Goal: Contribute content

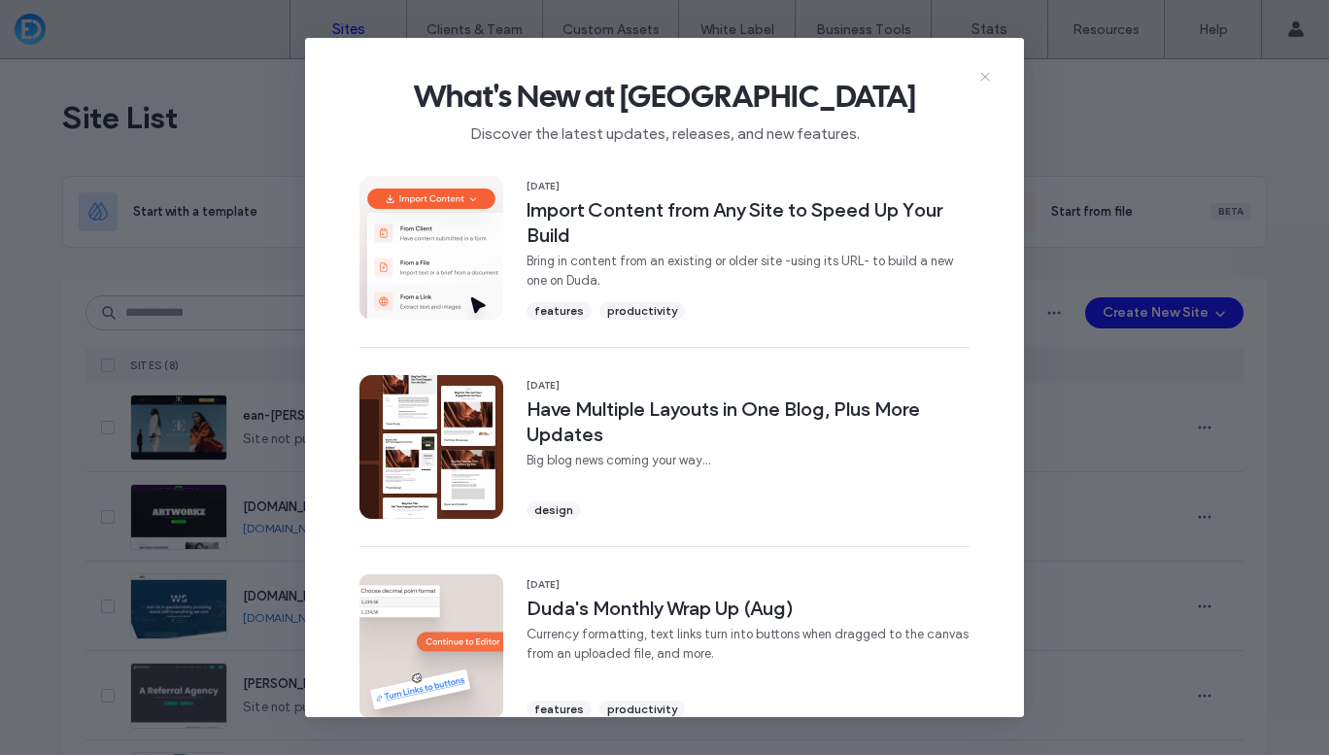
click at [988, 75] on icon at bounding box center [985, 77] width 16 height 16
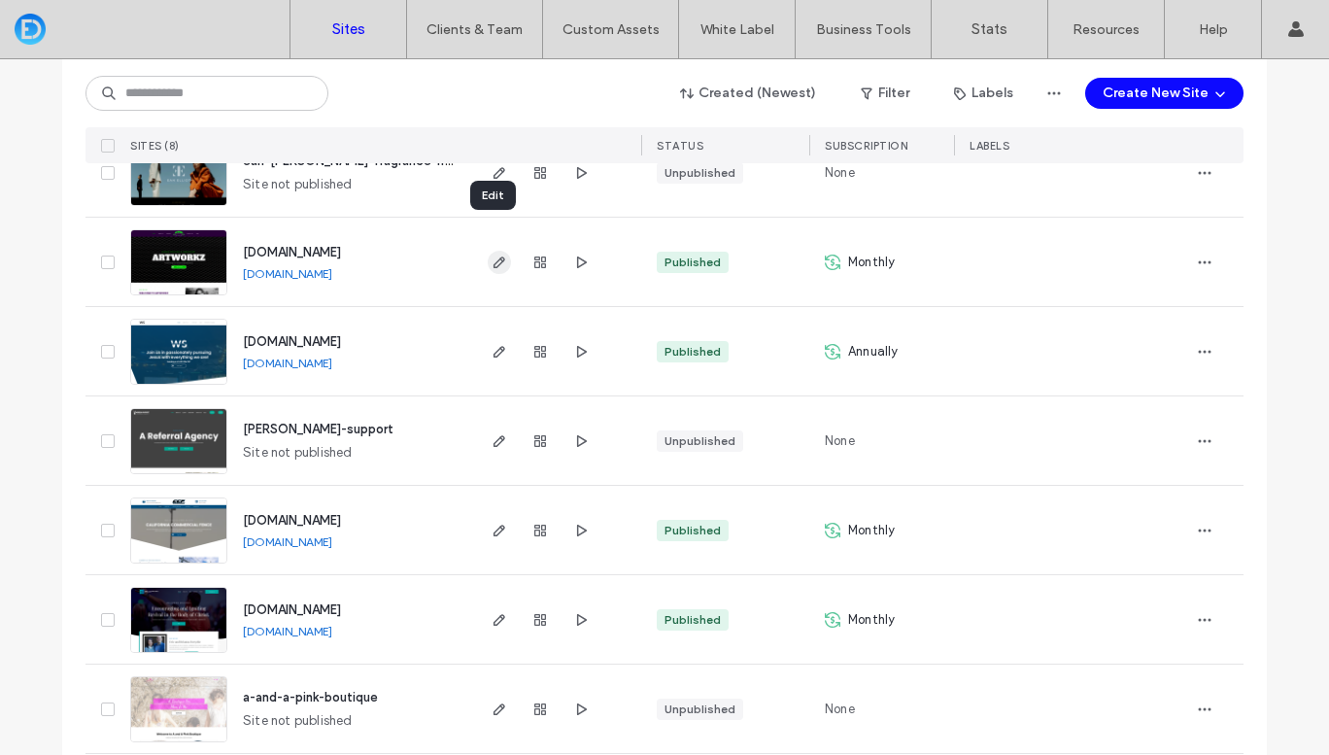
scroll to position [366, 0]
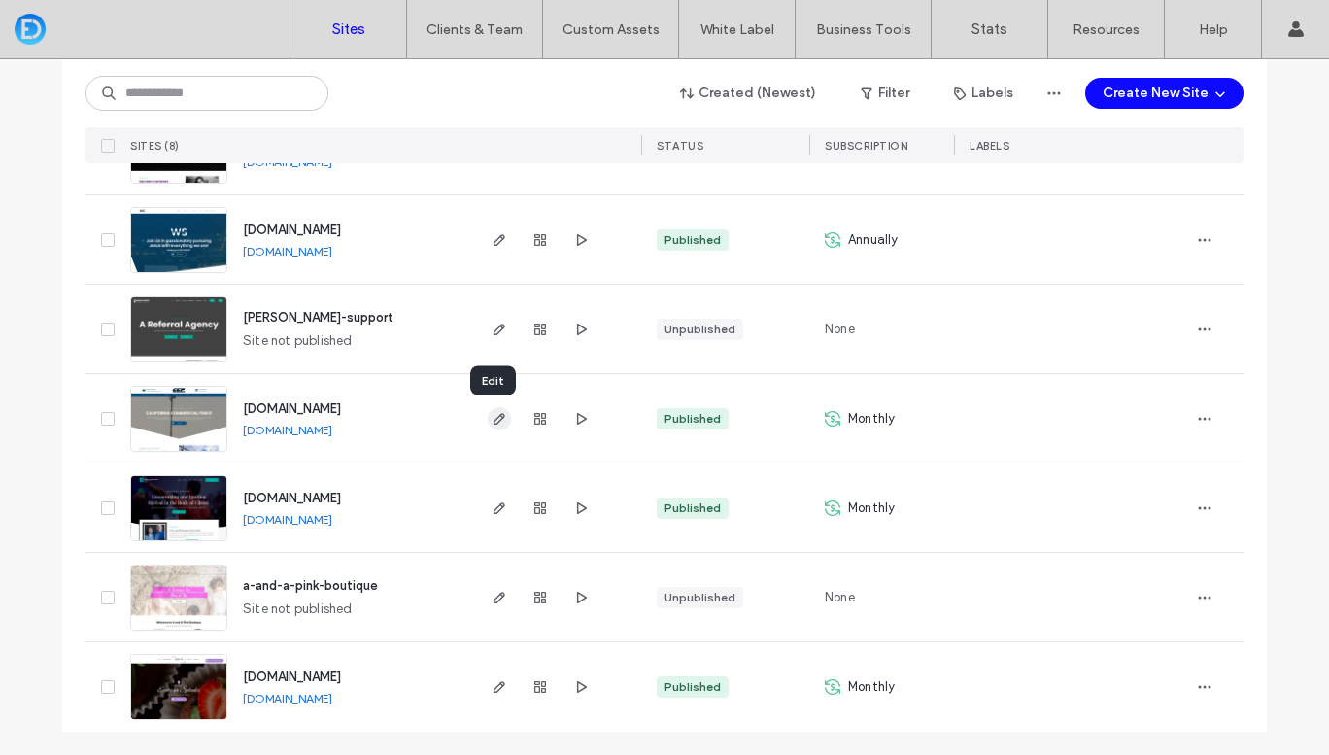
click at [493, 418] on icon "button" at bounding box center [500, 419] width 16 height 16
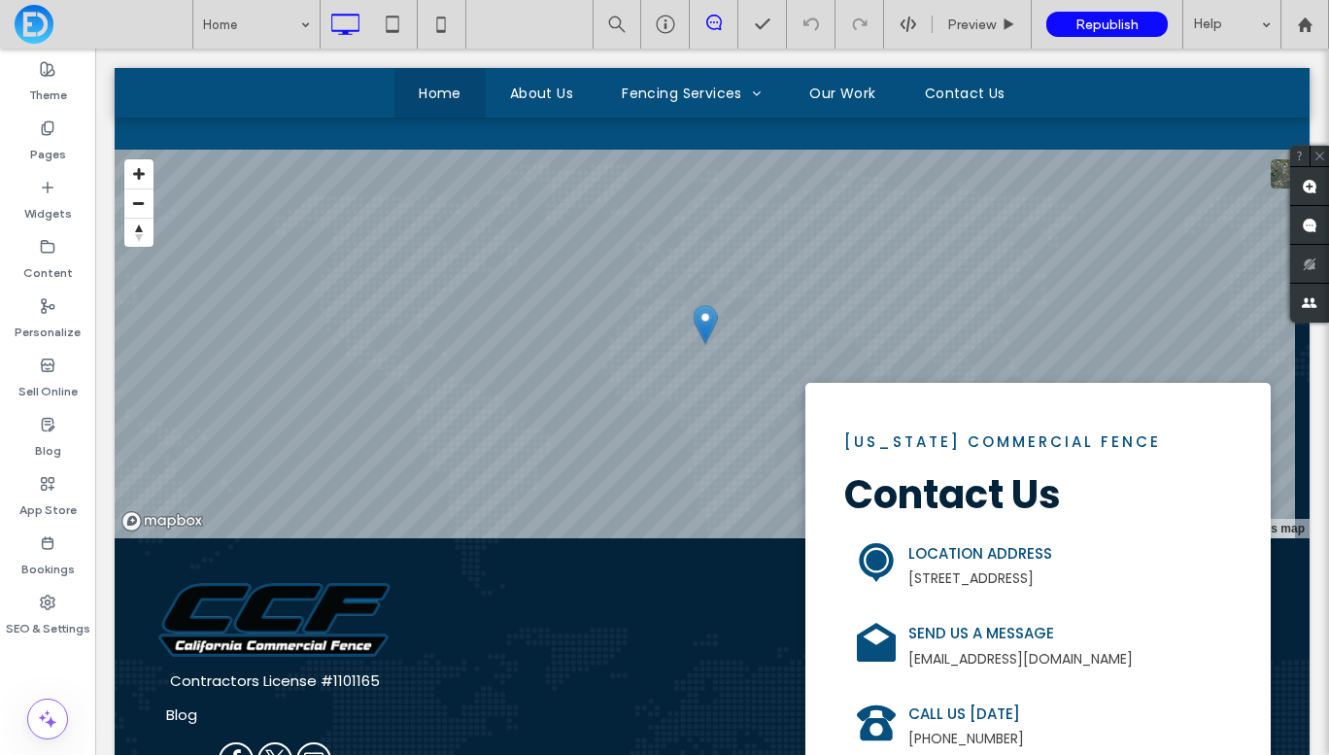
scroll to position [2559, 0]
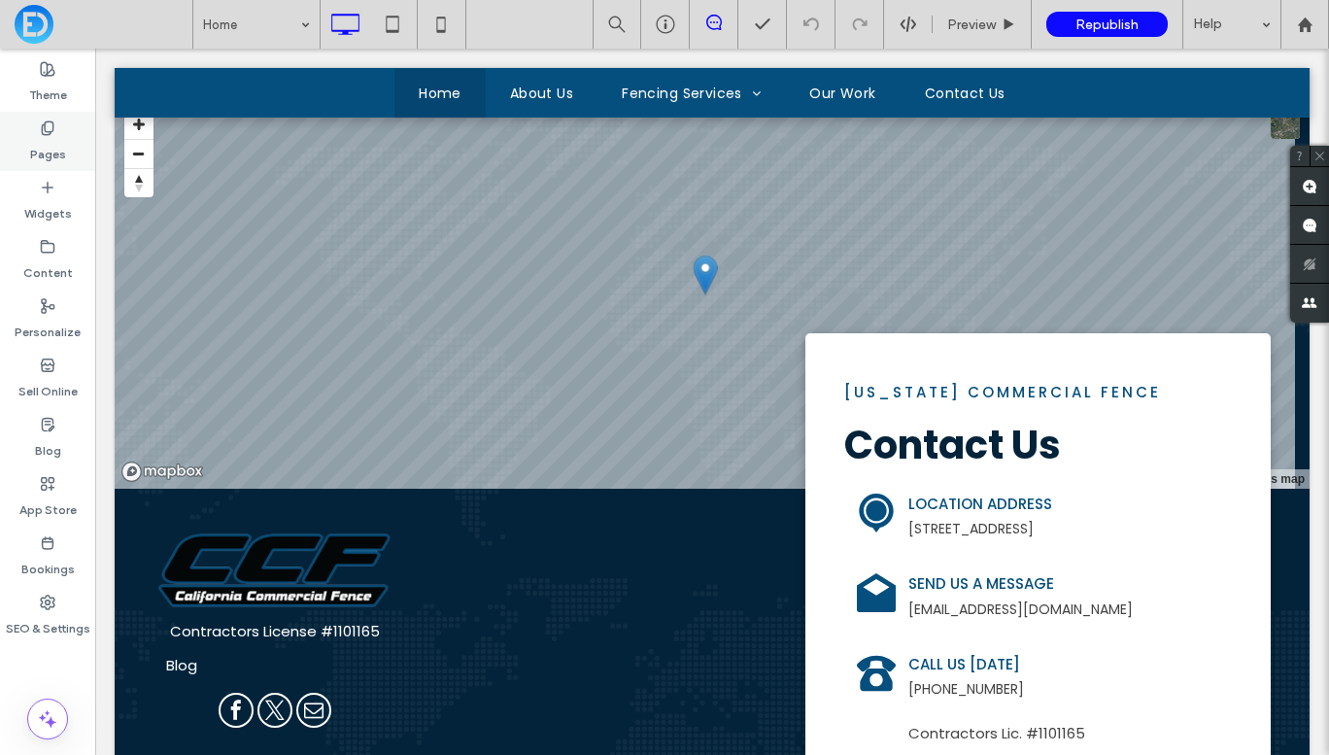
click at [47, 132] on icon at bounding box center [48, 128] width 16 height 16
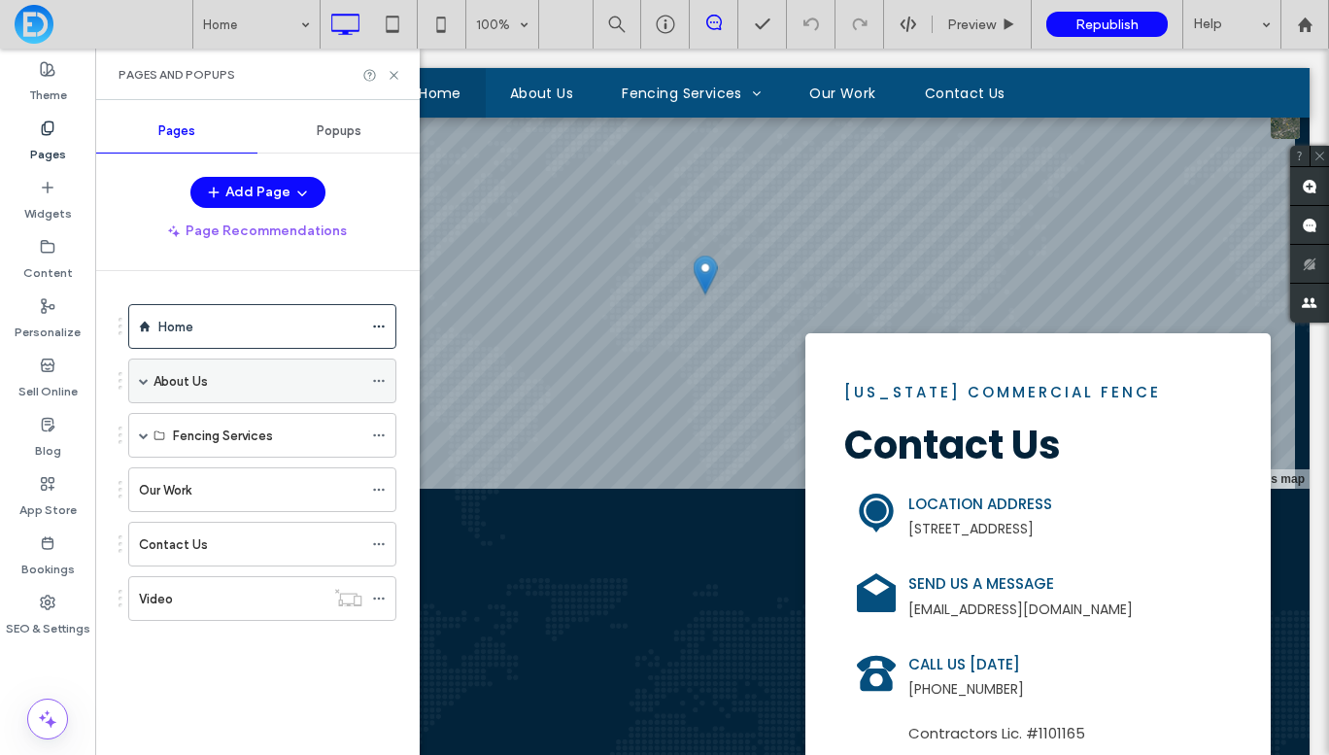
click at [144, 381] on span at bounding box center [144, 381] width 10 height 10
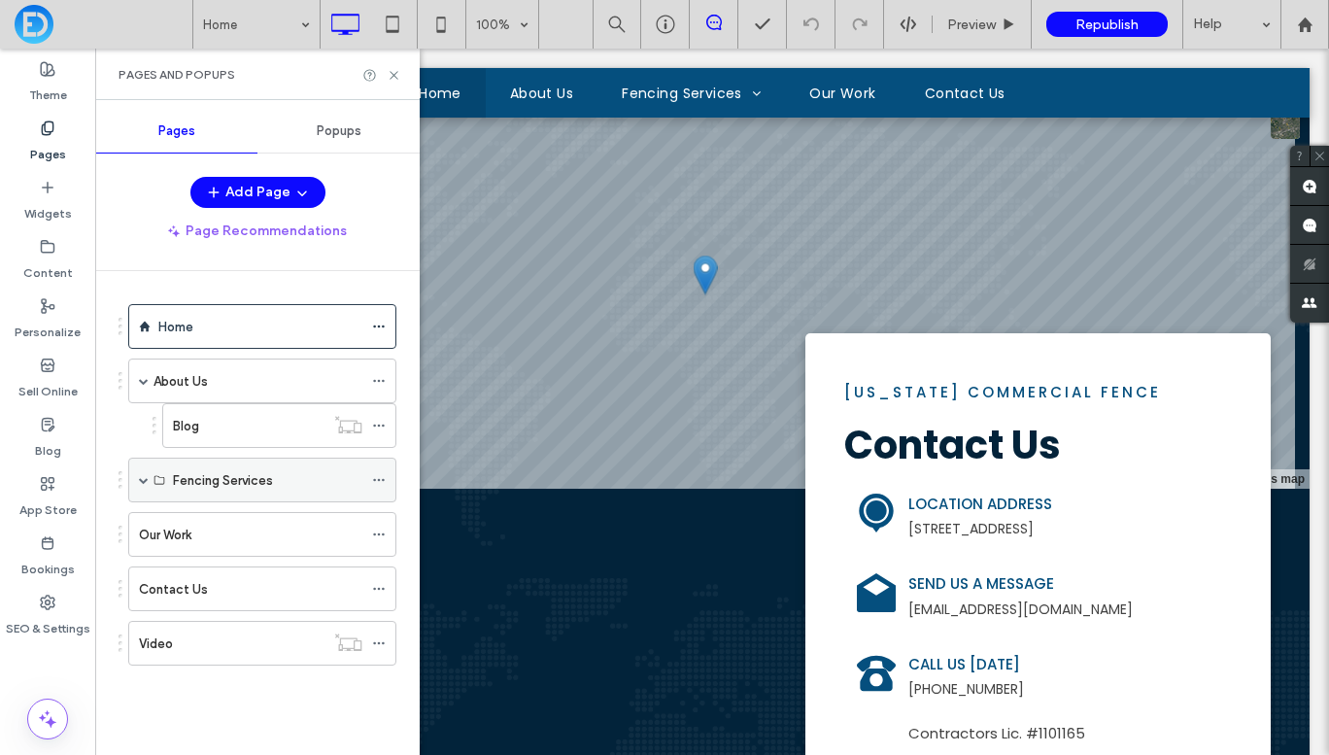
click at [145, 478] on span at bounding box center [144, 480] width 10 height 10
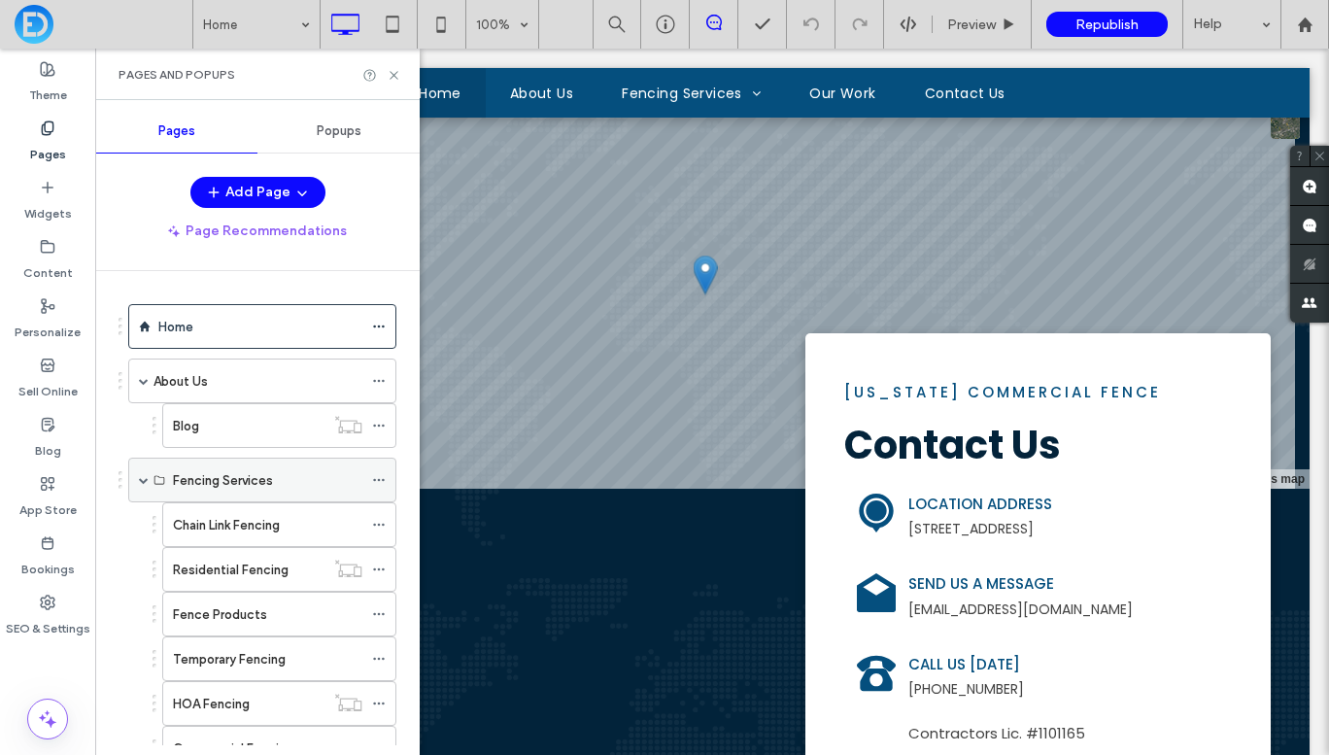
click at [254, 484] on label "Fencing Services" at bounding box center [223, 480] width 100 height 34
click at [259, 518] on label "Chain Link Fencing" at bounding box center [226, 525] width 107 height 34
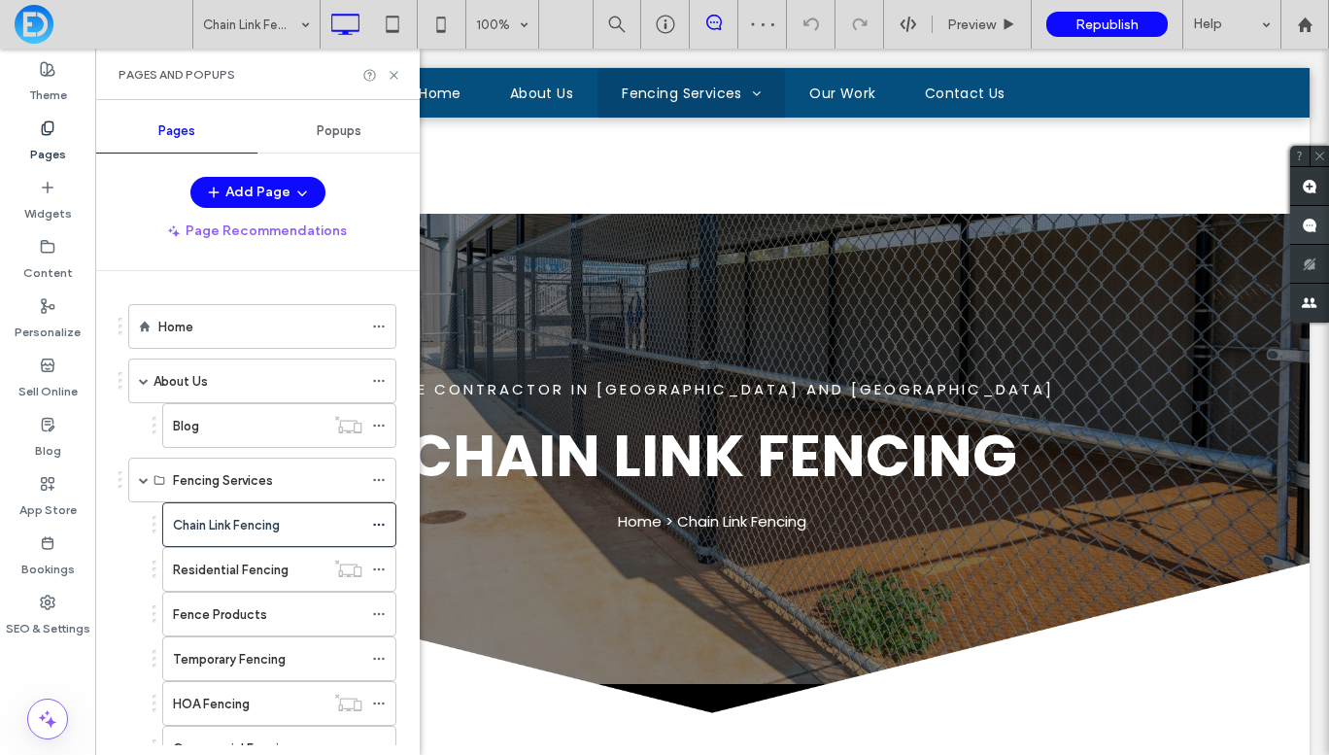
scroll to position [614, 0]
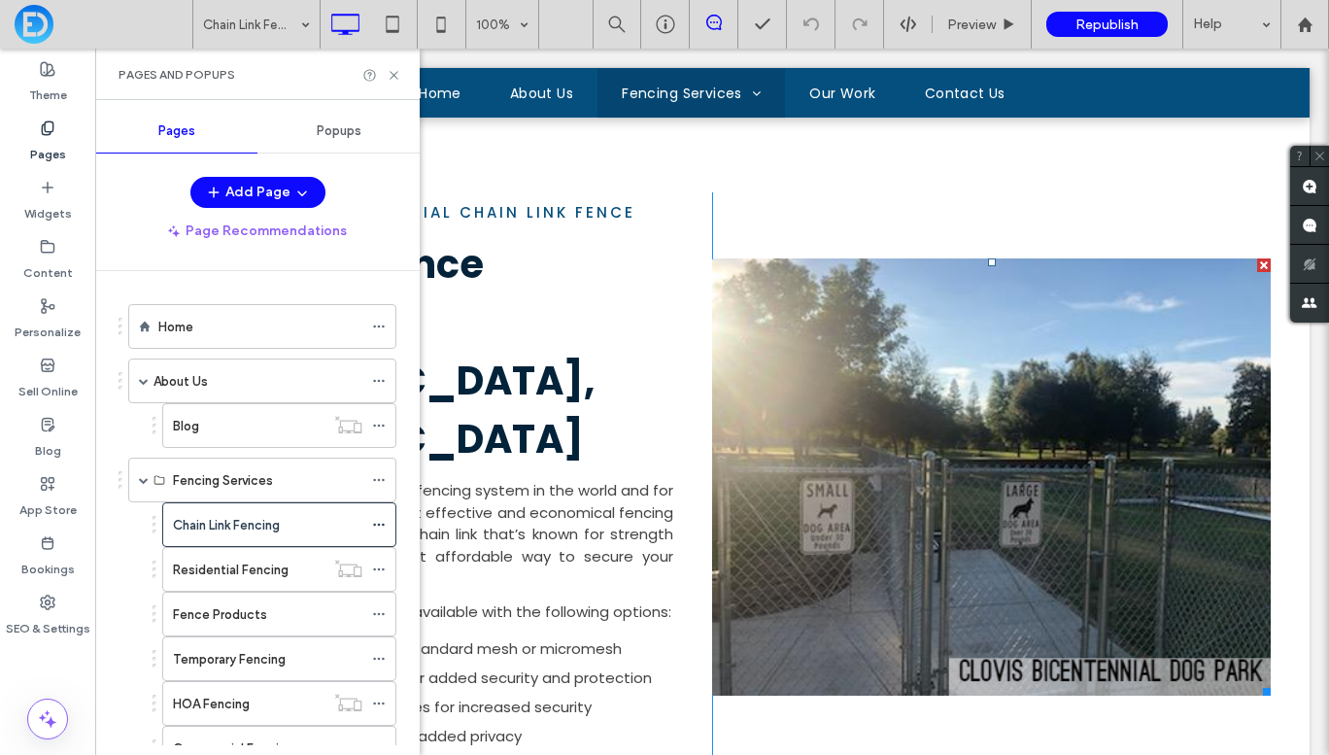
click at [881, 403] on link at bounding box center [991, 476] width 559 height 437
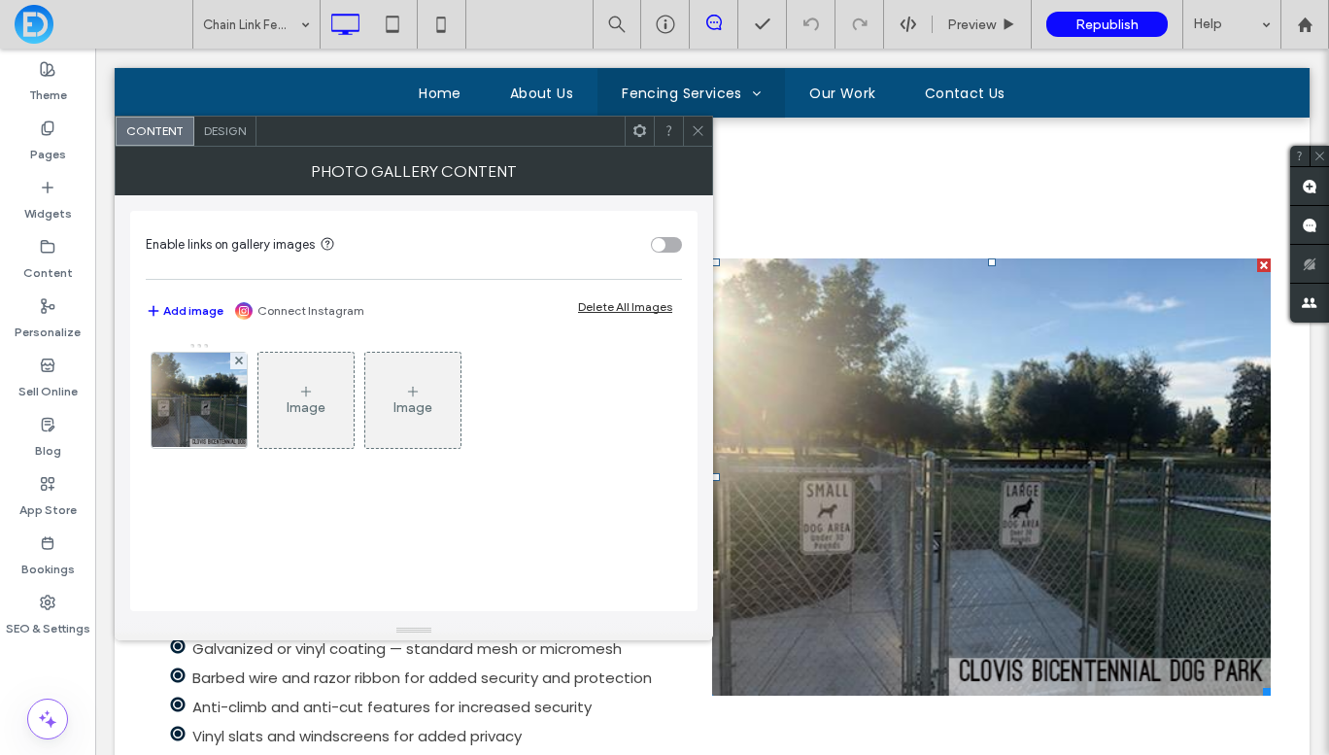
click at [303, 396] on icon at bounding box center [306, 392] width 16 height 16
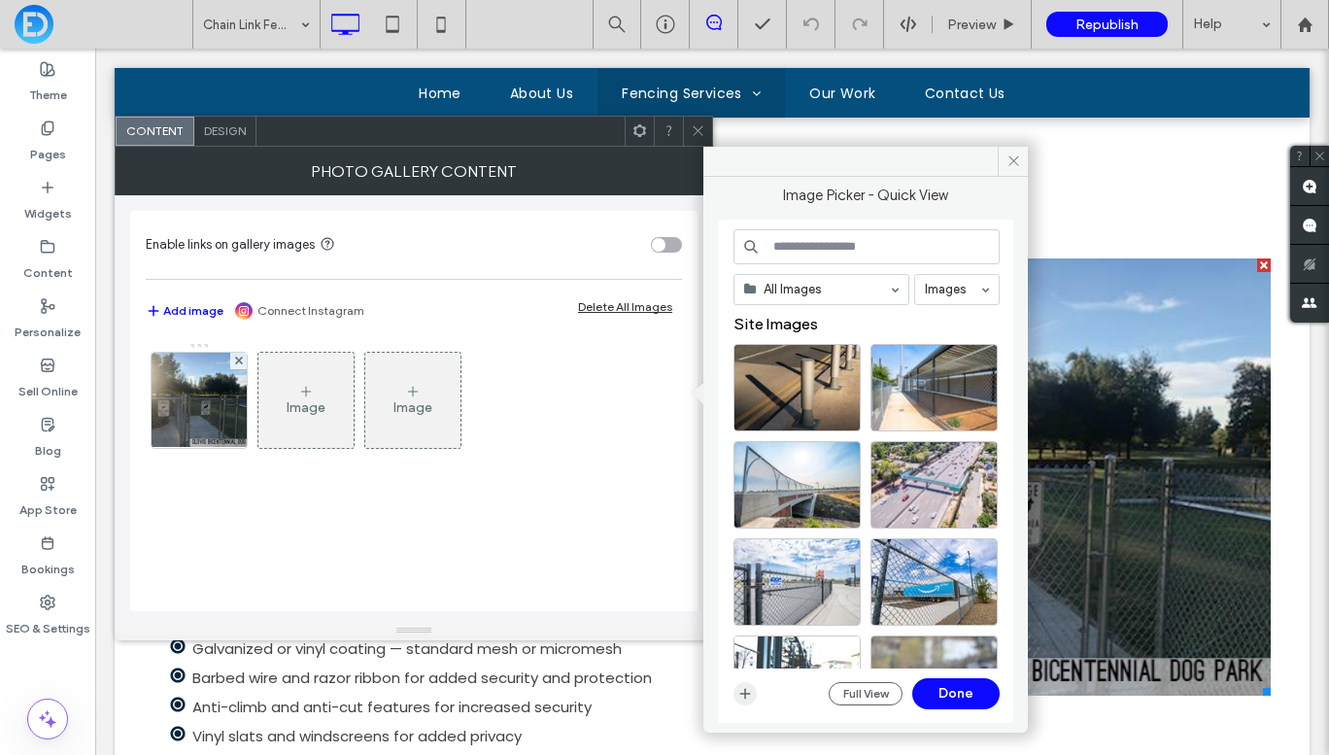
click at [743, 698] on icon "button" at bounding box center [745, 694] width 16 height 16
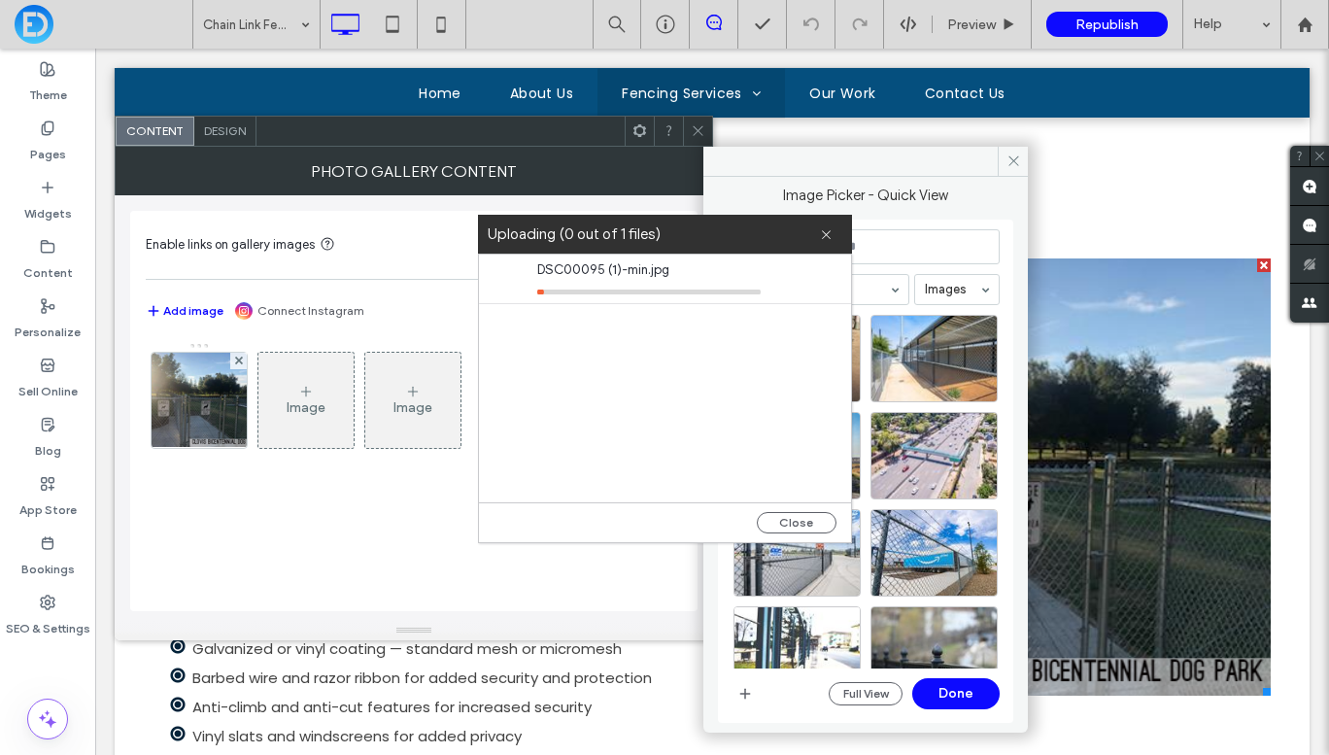
click at [577, 400] on div "DSC00095 (1)-min.jpg" at bounding box center [665, 379] width 372 height 248
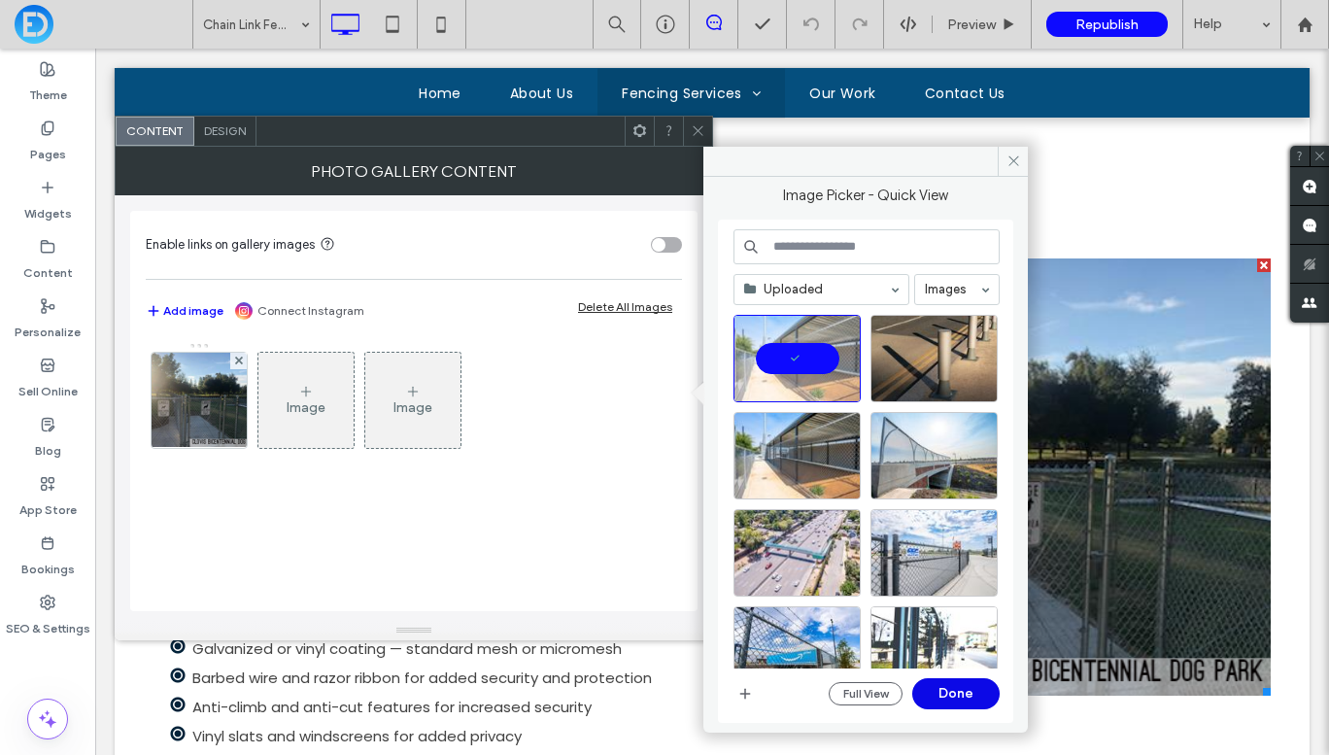
click at [940, 697] on button "Done" at bounding box center [955, 693] width 87 height 31
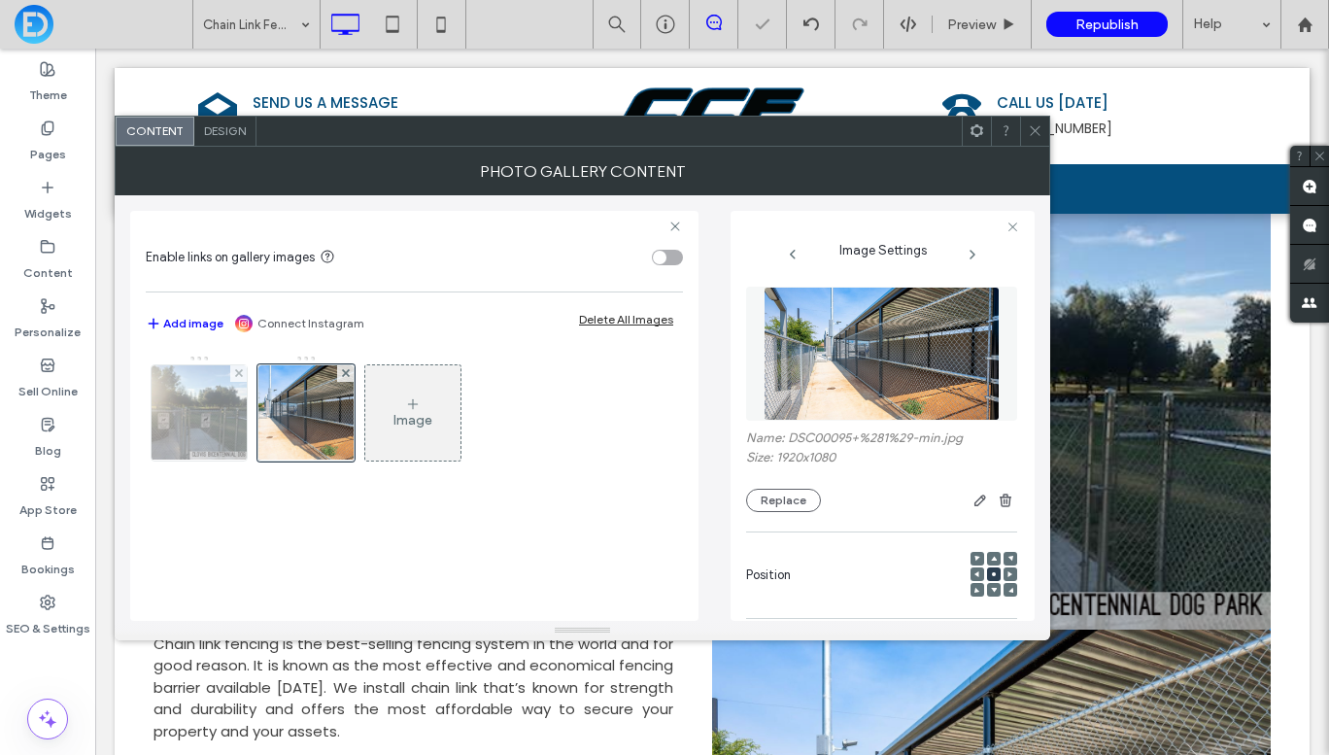
click at [233, 370] on div at bounding box center [238, 373] width 17 height 17
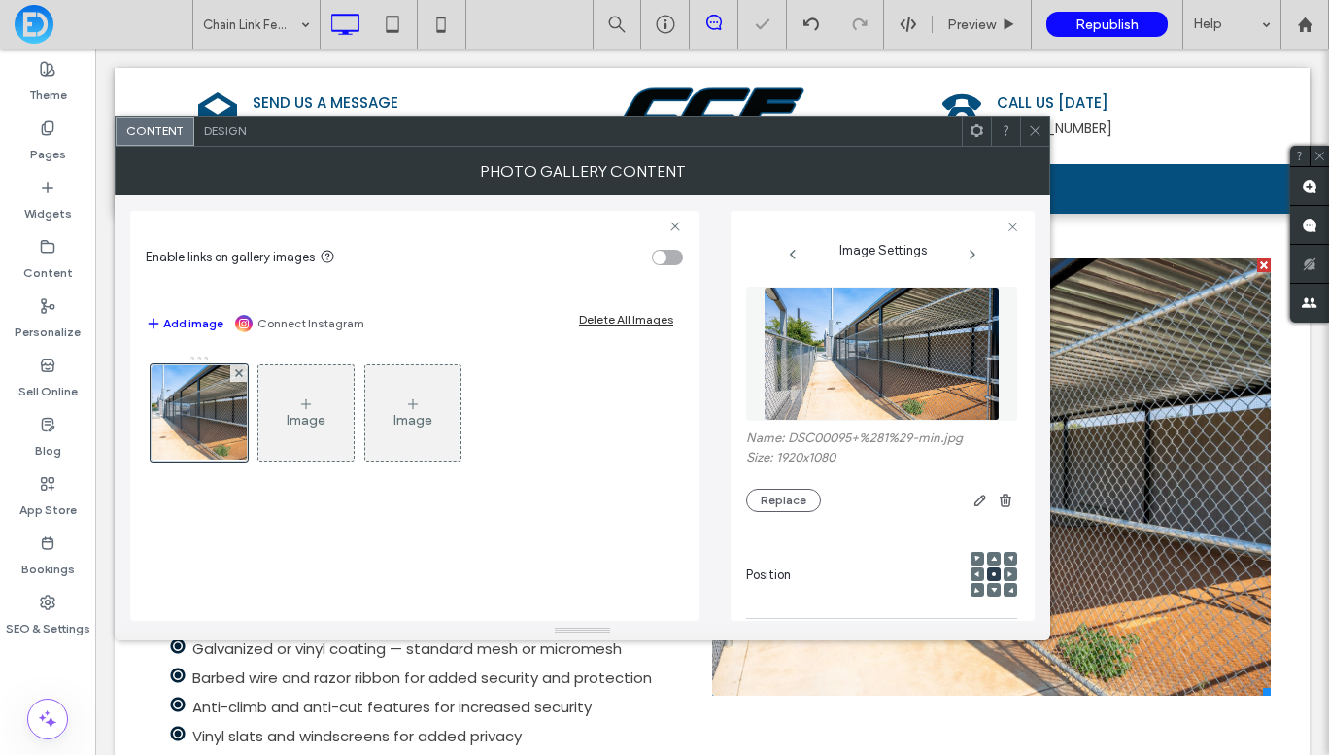
click at [1038, 126] on icon at bounding box center [1035, 130] width 15 height 15
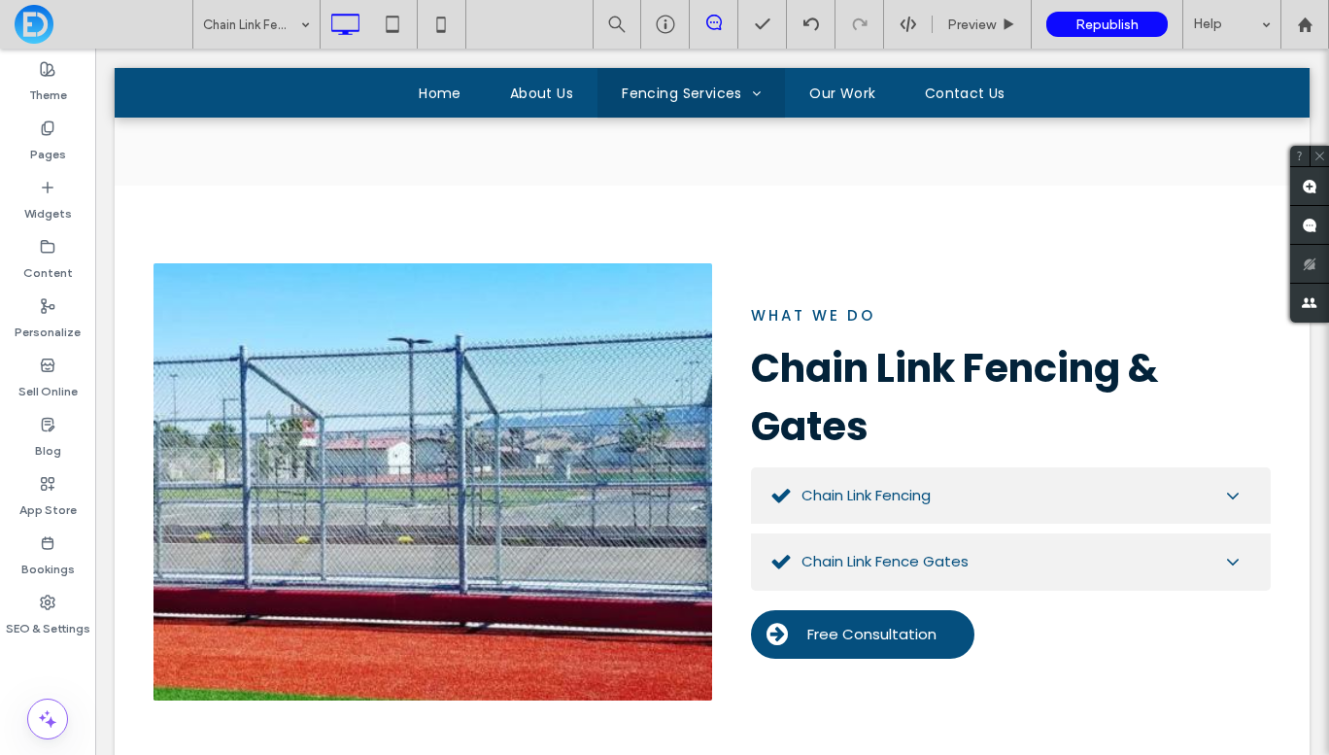
scroll to position [2195, 0]
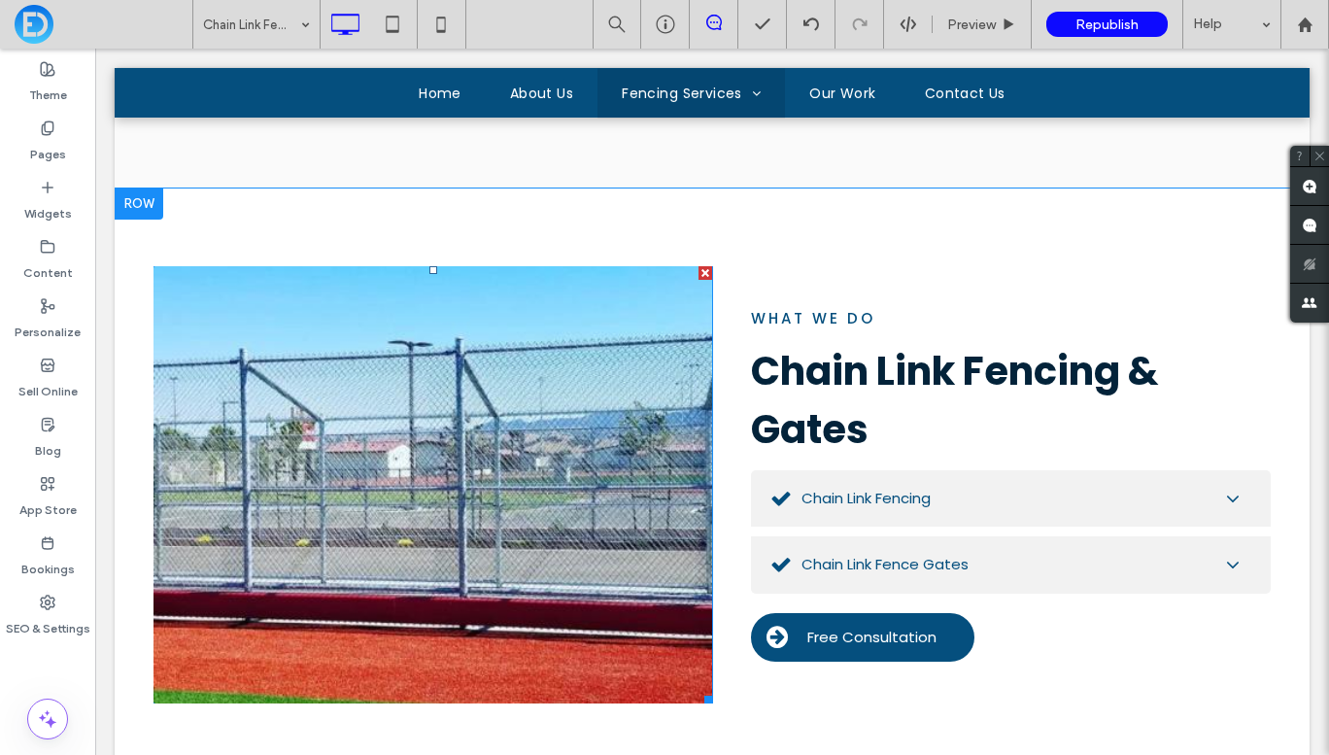
click at [493, 323] on link at bounding box center [432, 484] width 559 height 437
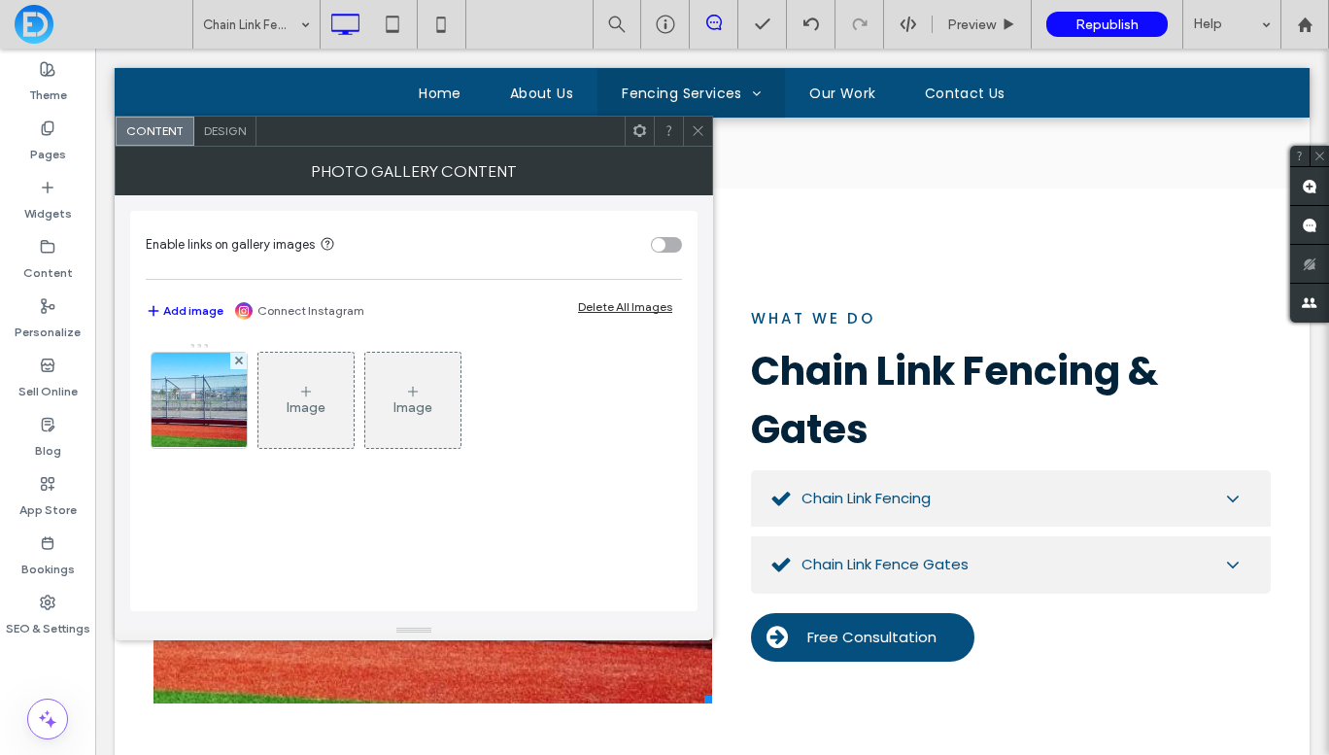
click at [306, 400] on div "Image" at bounding box center [306, 407] width 39 height 17
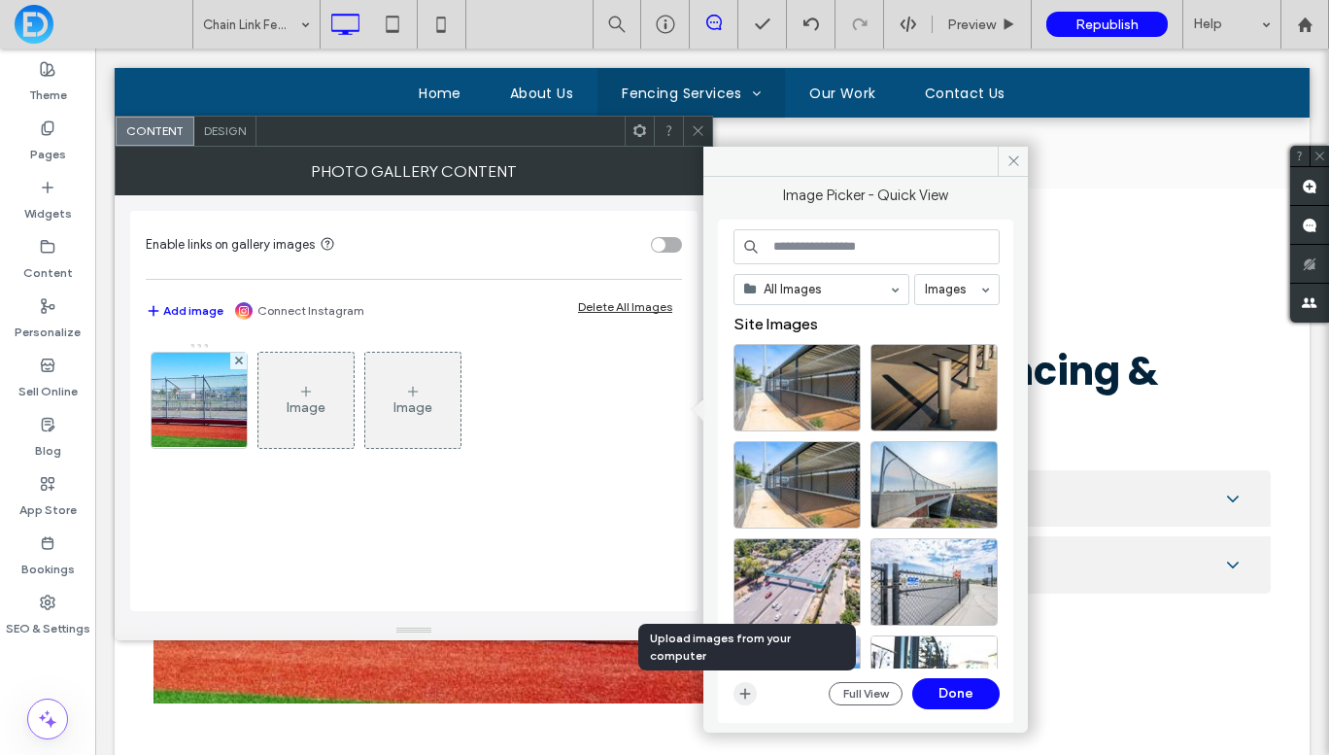
click at [751, 698] on icon "button" at bounding box center [745, 694] width 16 height 16
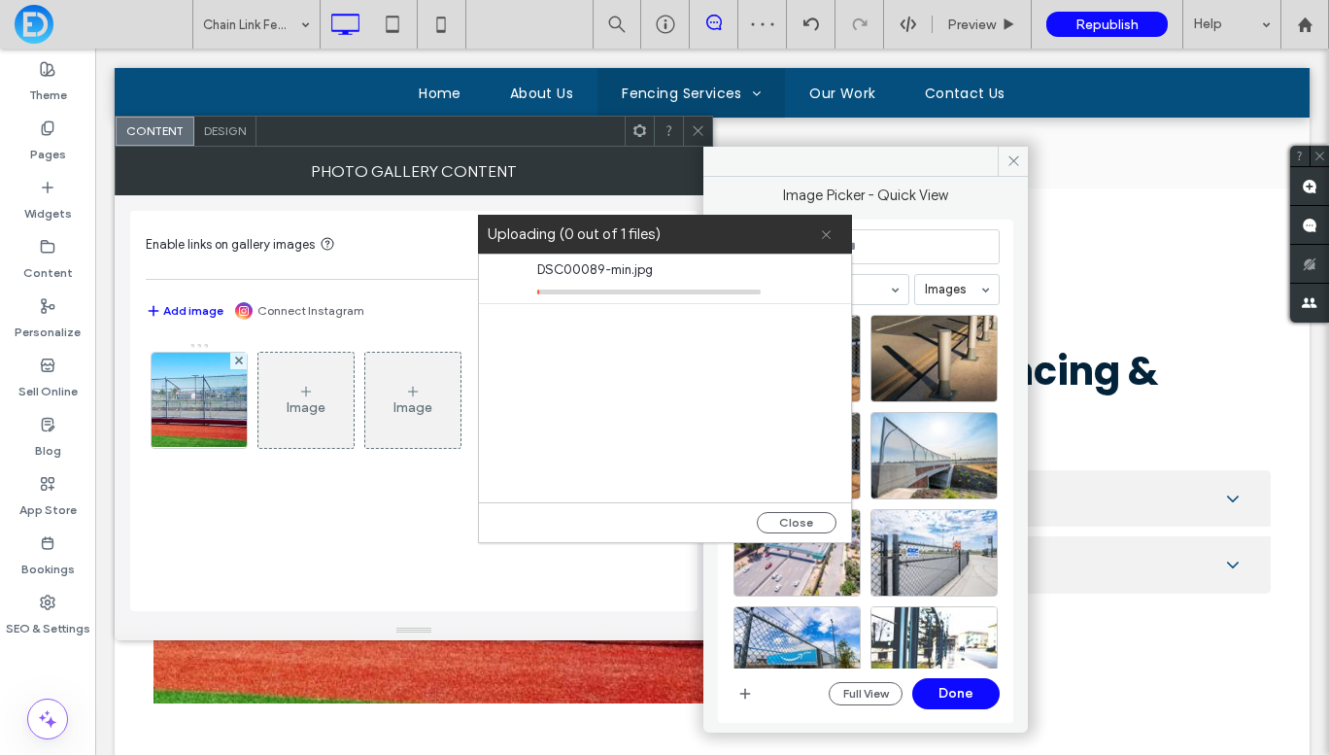
click at [831, 239] on icon at bounding box center [826, 234] width 13 height 13
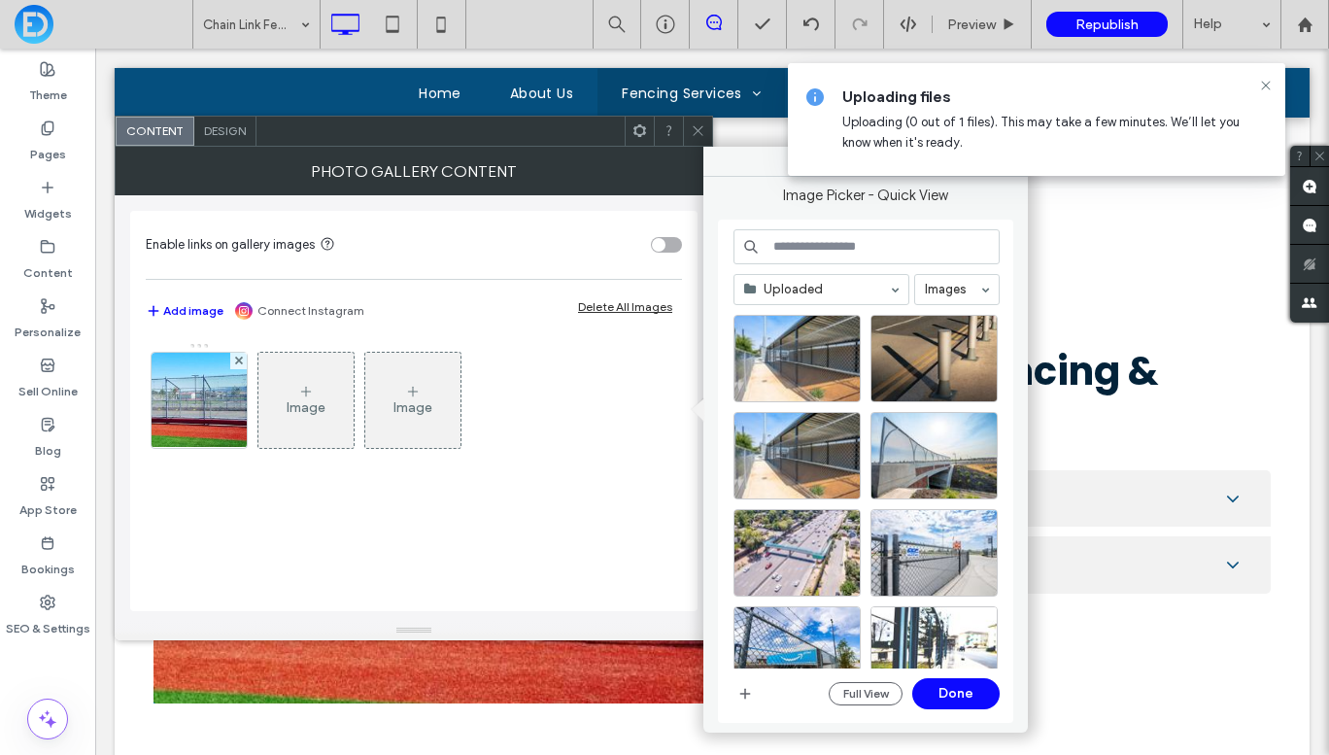
click at [753, 705] on div "Full View Done" at bounding box center [866, 693] width 266 height 31
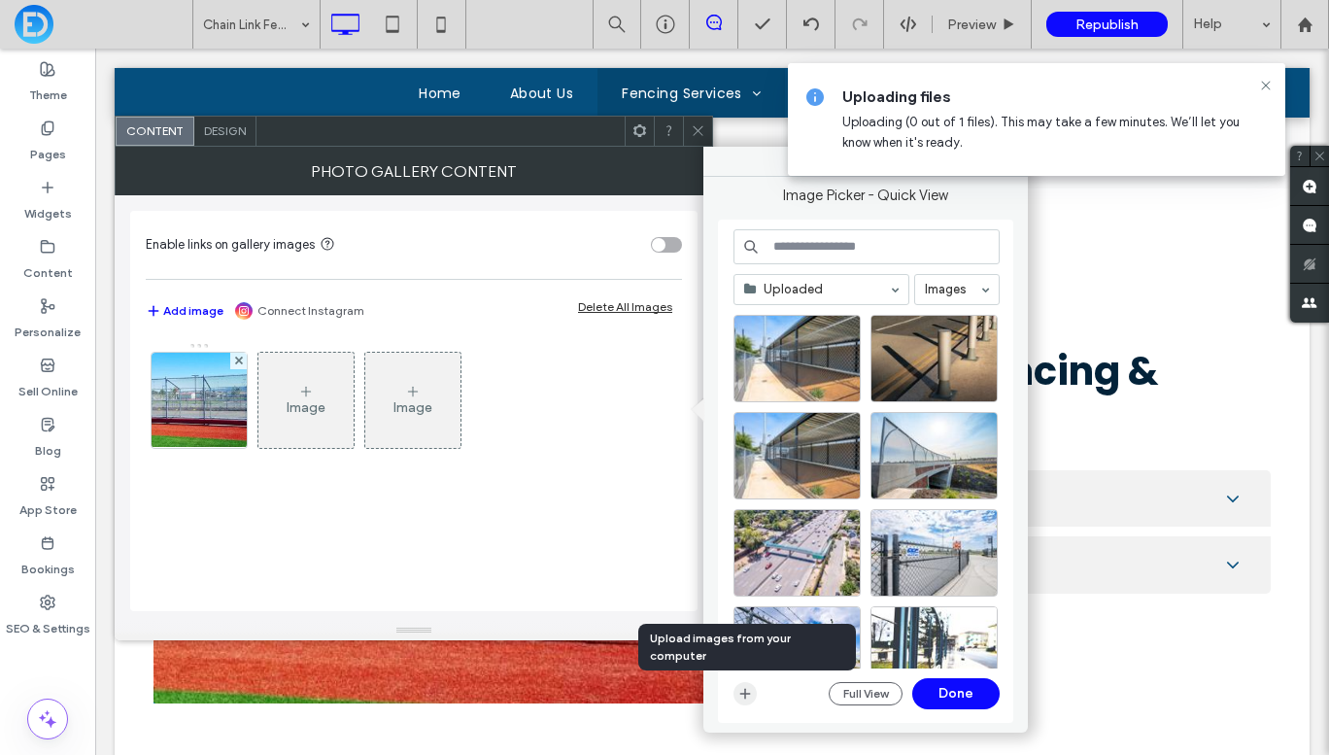
click at [747, 698] on icon "button" at bounding box center [745, 694] width 16 height 16
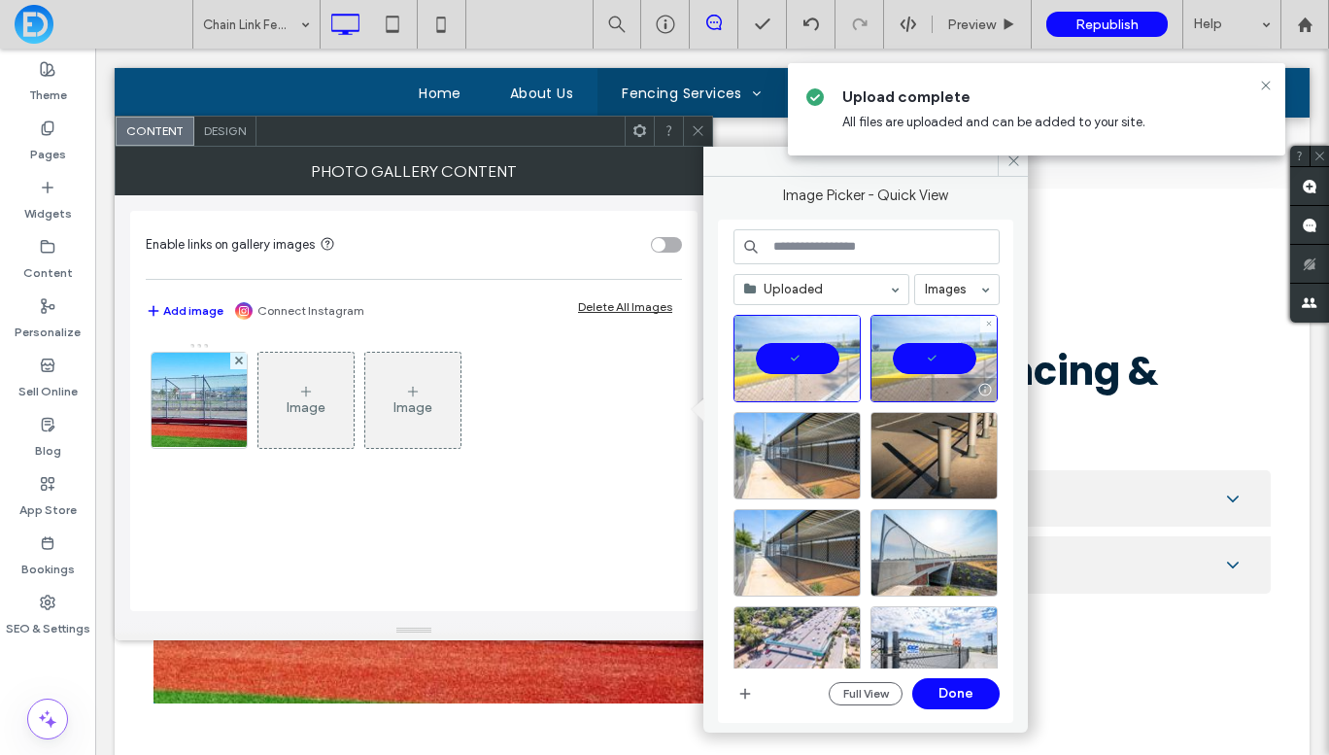
click at [941, 351] on div at bounding box center [933, 358] width 127 height 87
click at [940, 704] on button "Done" at bounding box center [955, 693] width 87 height 31
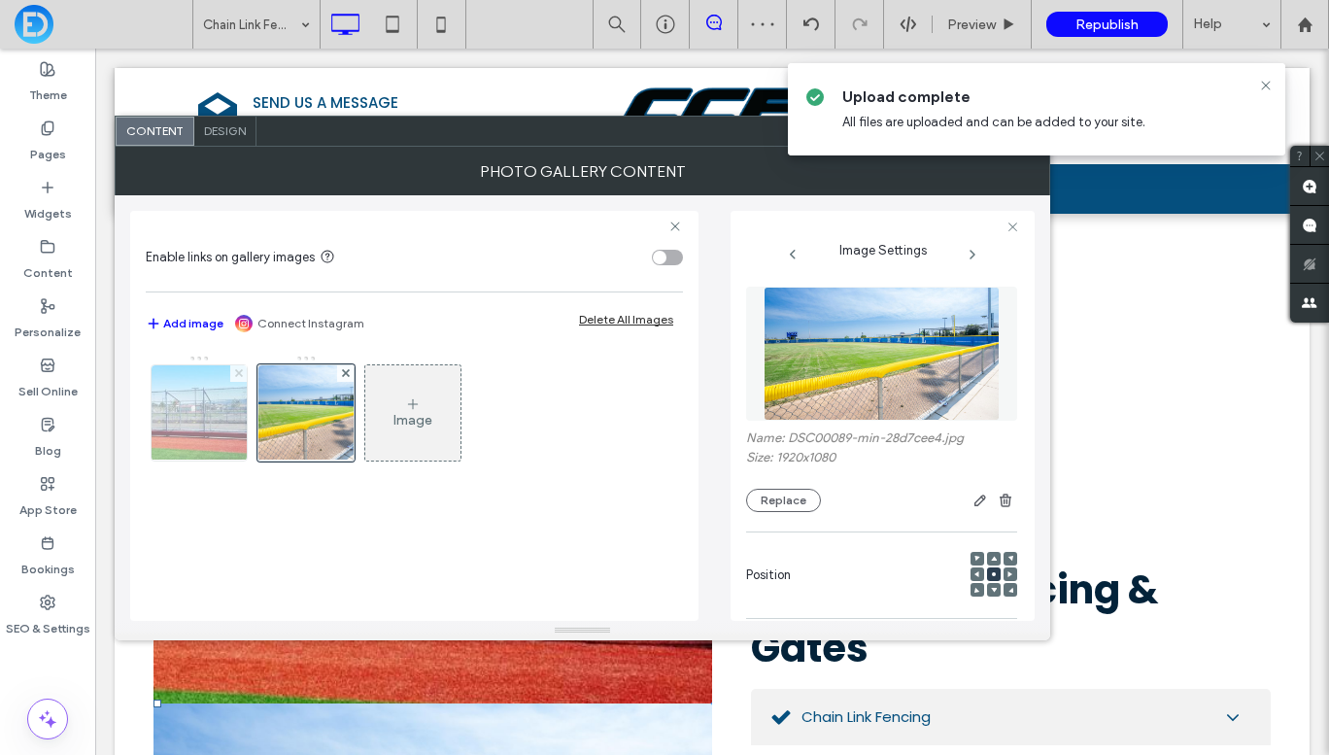
click at [237, 370] on icon at bounding box center [239, 373] width 8 height 8
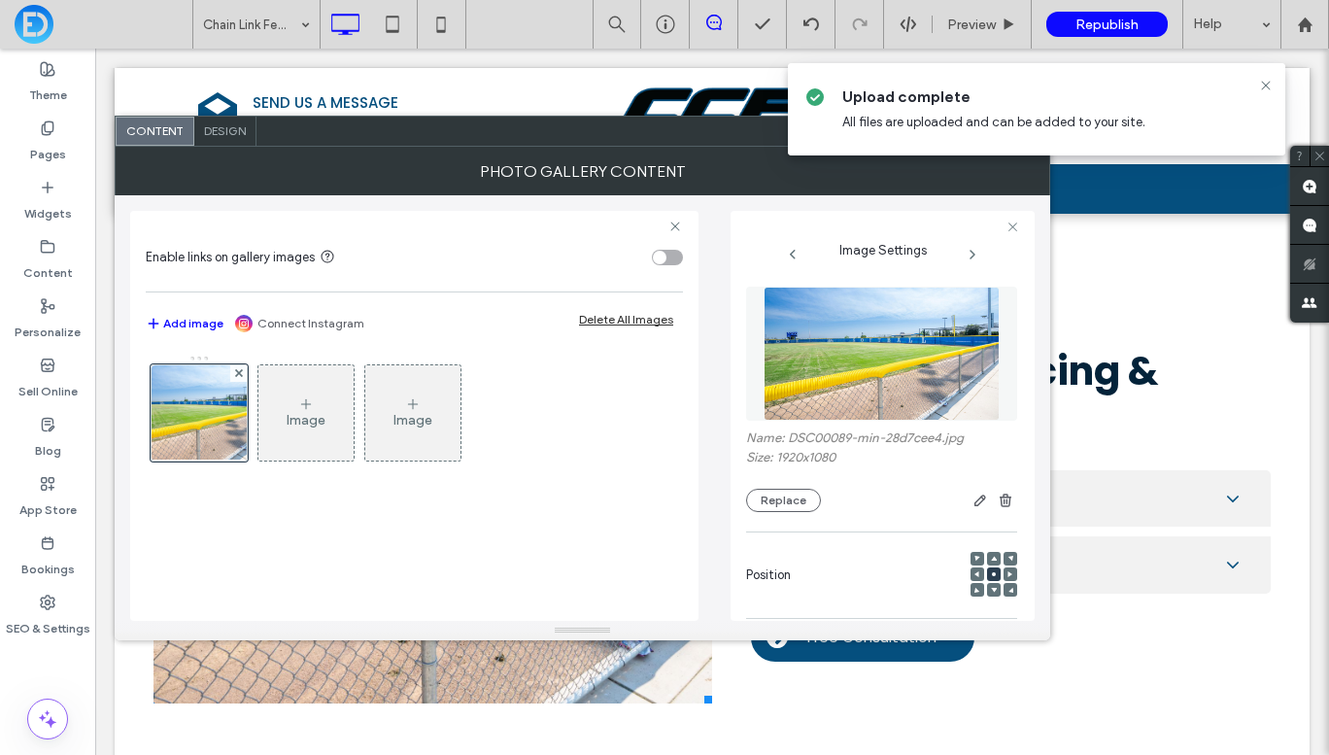
click at [737, 170] on div "Photo Gallery Content" at bounding box center [583, 171] width 936 height 49
click at [1266, 85] on use at bounding box center [1265, 85] width 9 height 9
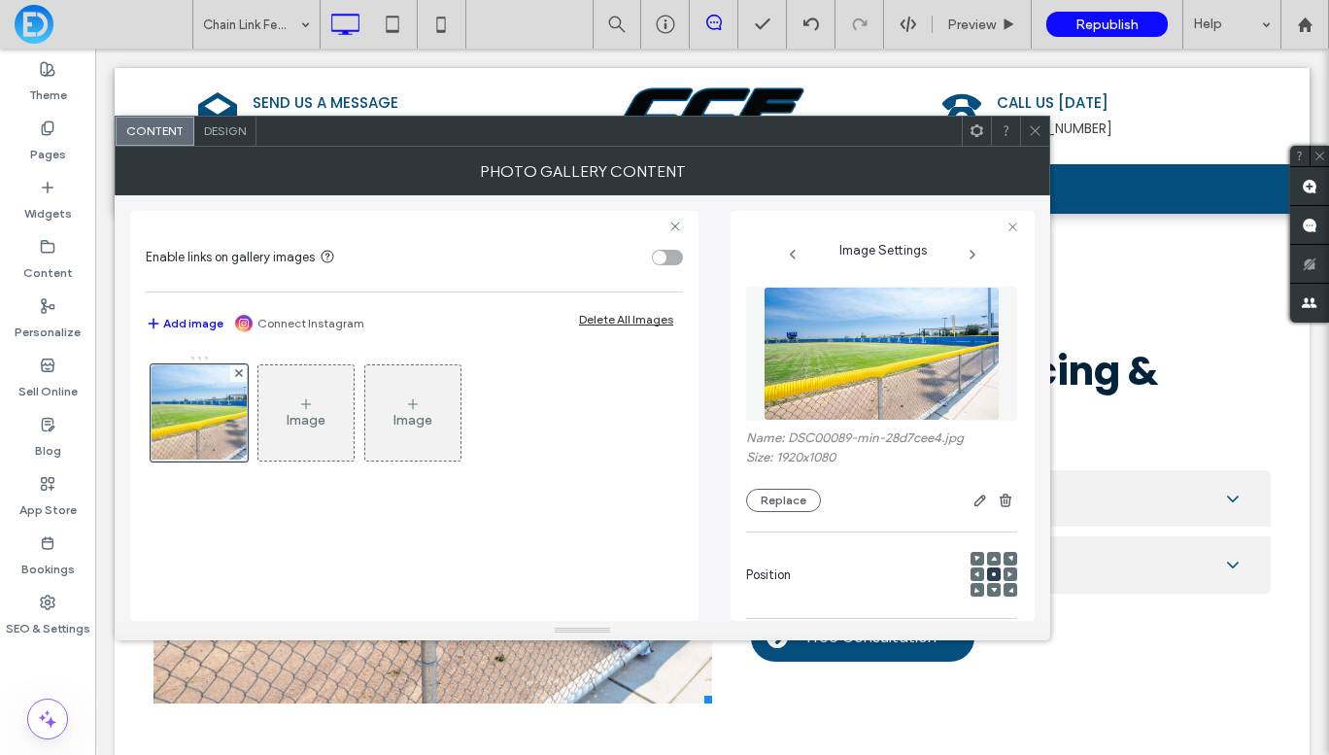
click at [1032, 129] on icon at bounding box center [1035, 130] width 15 height 15
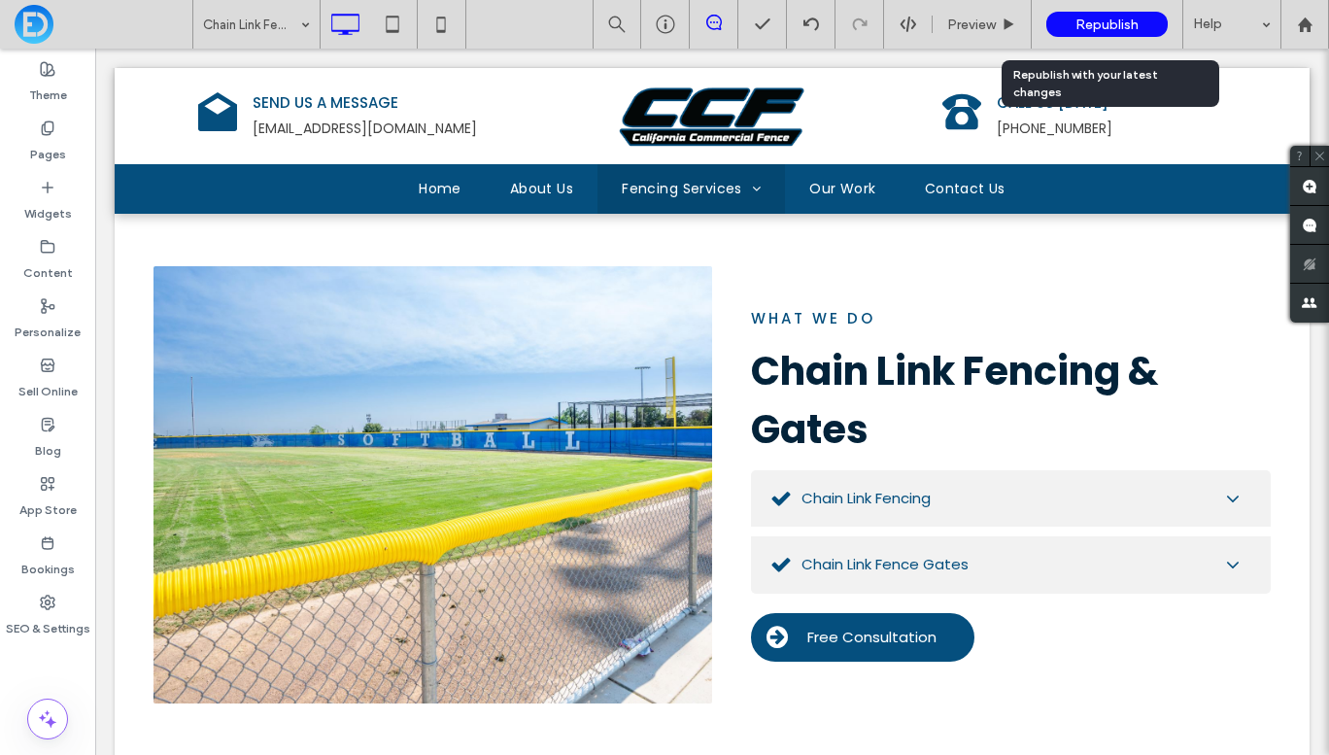
click at [1116, 28] on span "Republish" at bounding box center [1106, 25] width 63 height 17
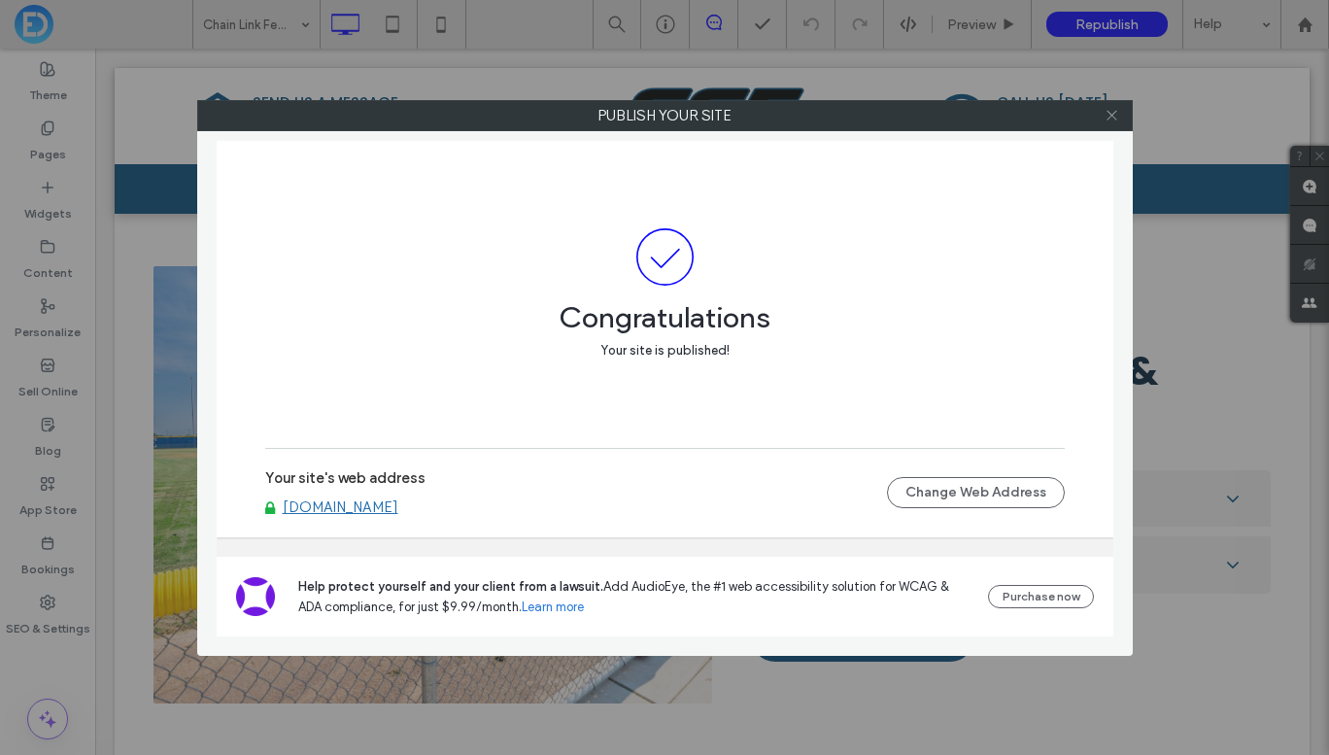
click at [1113, 116] on icon at bounding box center [1112, 115] width 15 height 15
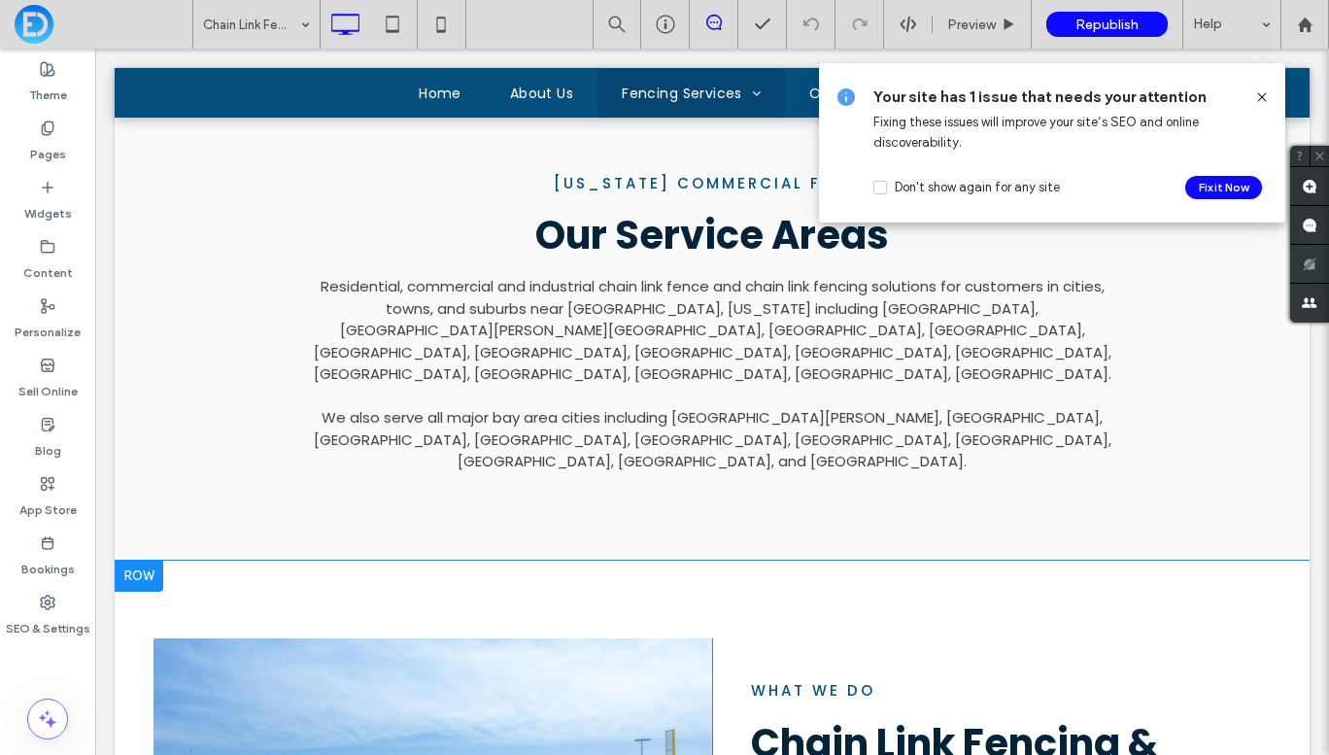
scroll to position [1824, 0]
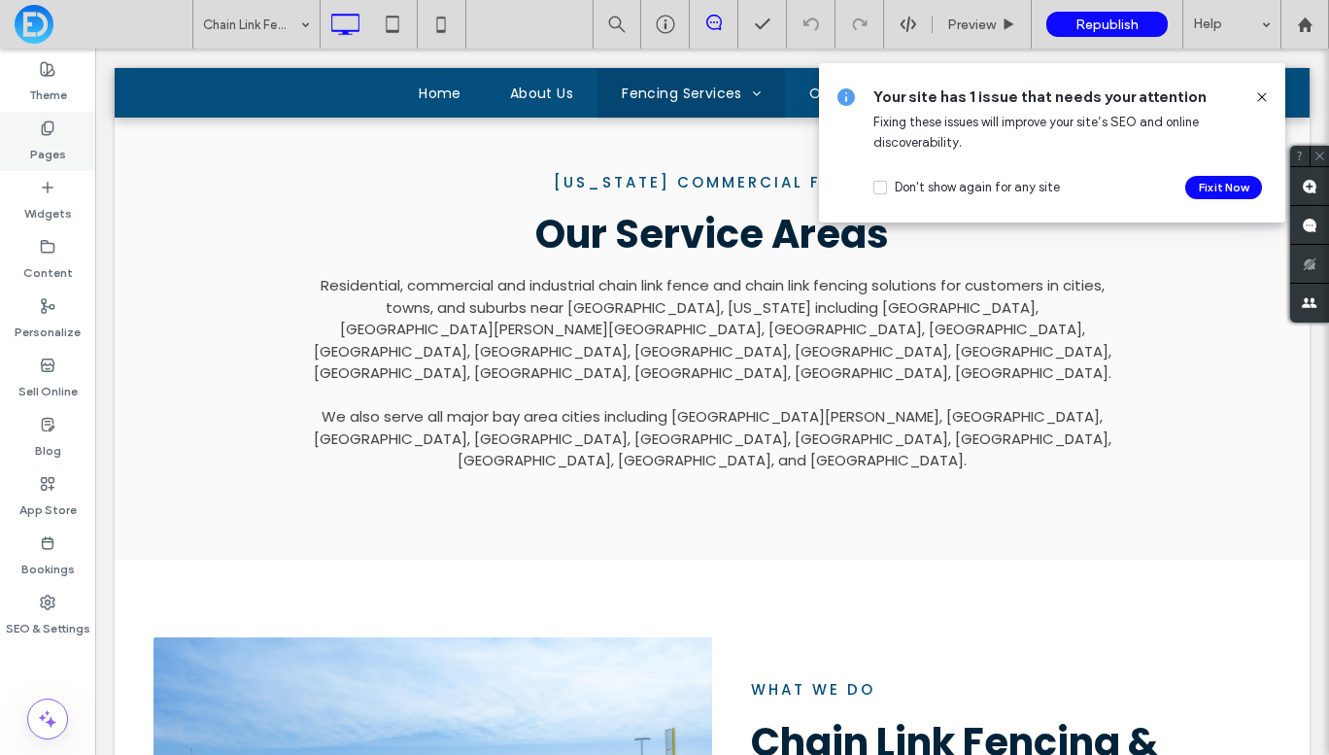
click at [33, 139] on label "Pages" at bounding box center [48, 149] width 36 height 27
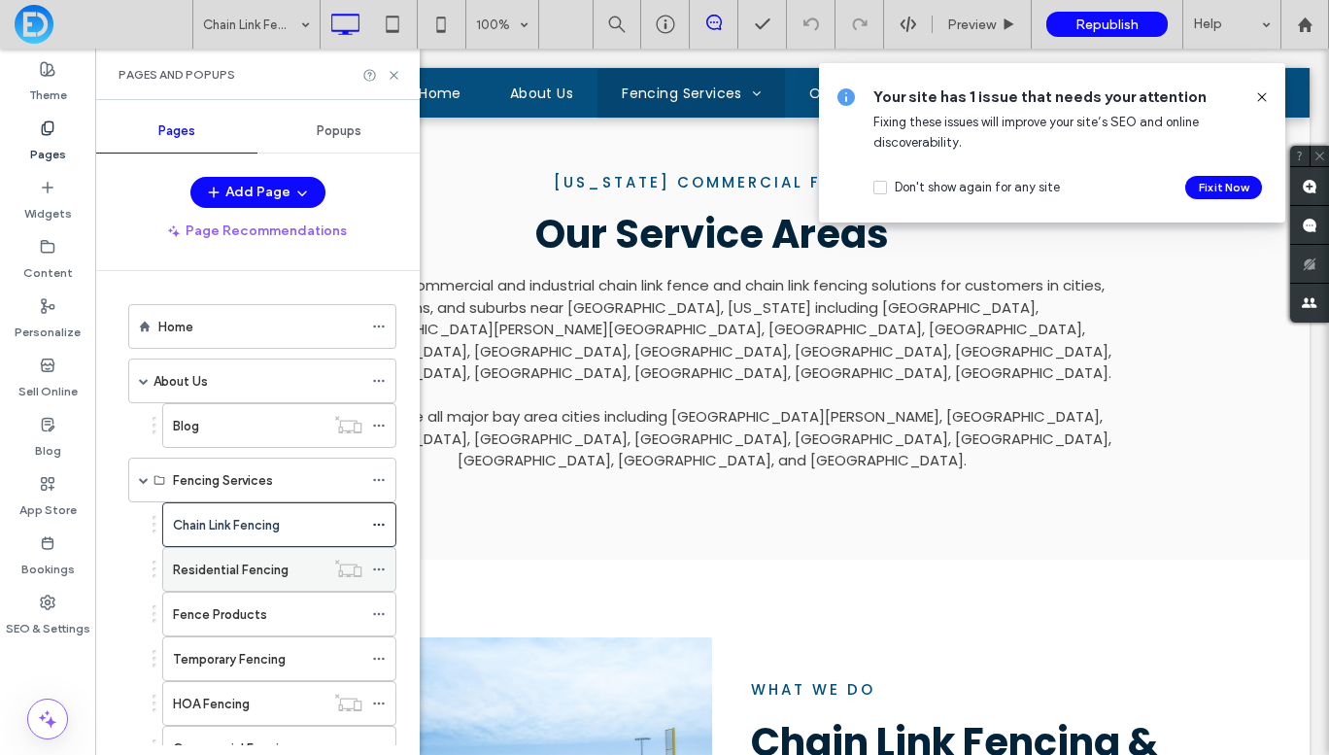
click at [235, 570] on label "Residential Fencing" at bounding box center [231, 570] width 116 height 34
click at [395, 74] on use at bounding box center [394, 75] width 8 height 8
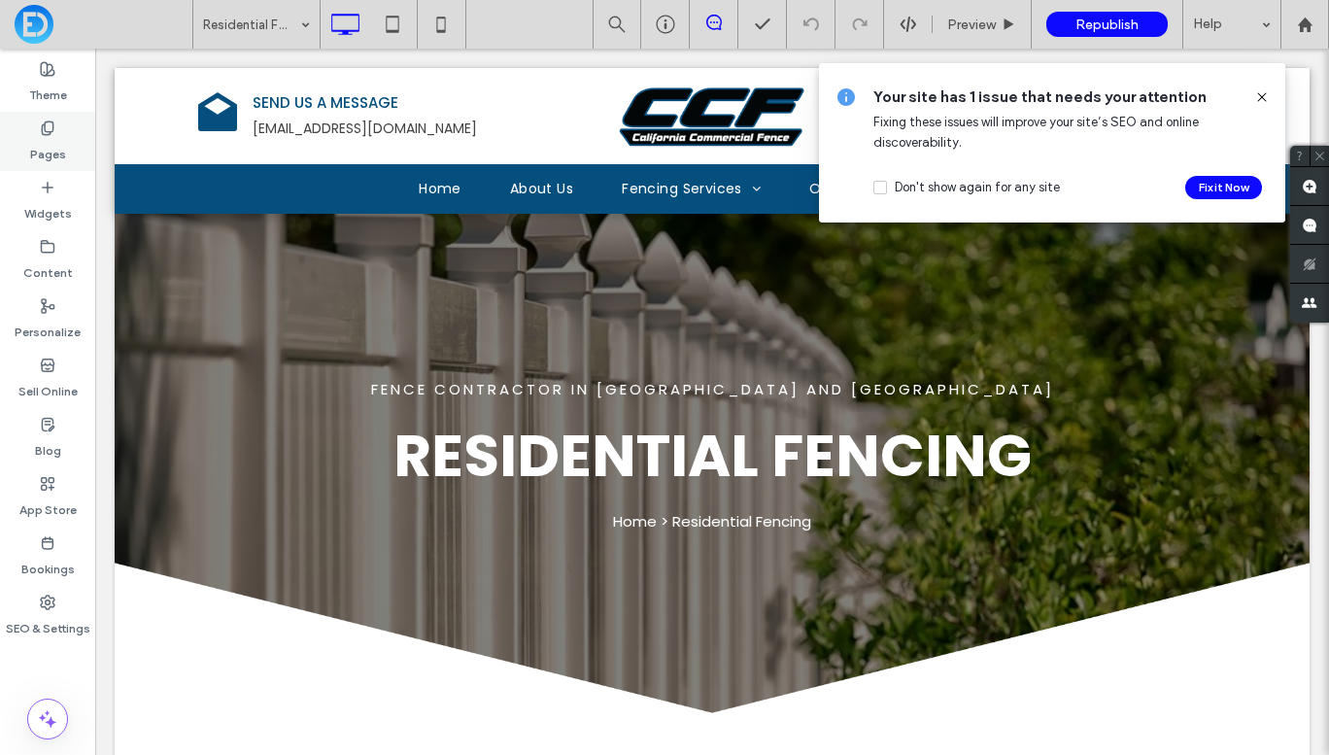
click at [59, 138] on label "Pages" at bounding box center [48, 149] width 36 height 27
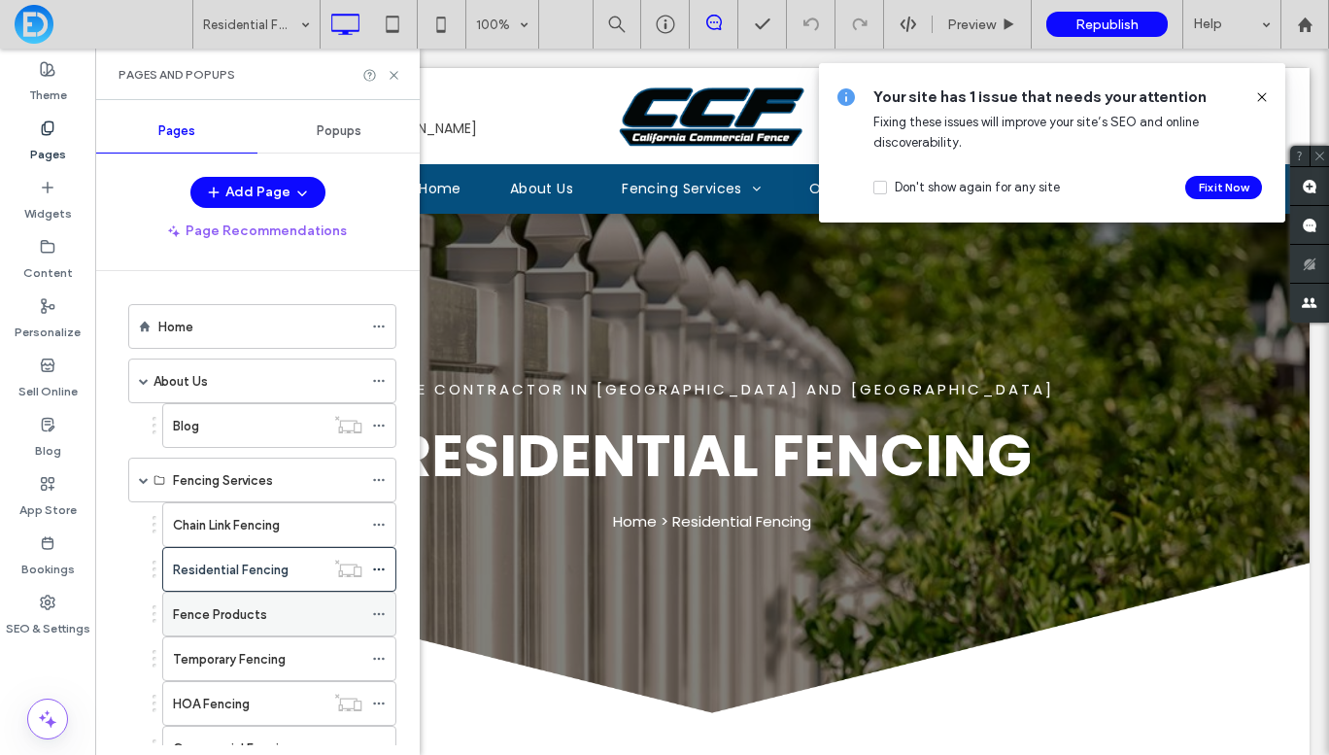
click at [235, 616] on label "Fence Products" at bounding box center [220, 614] width 94 height 34
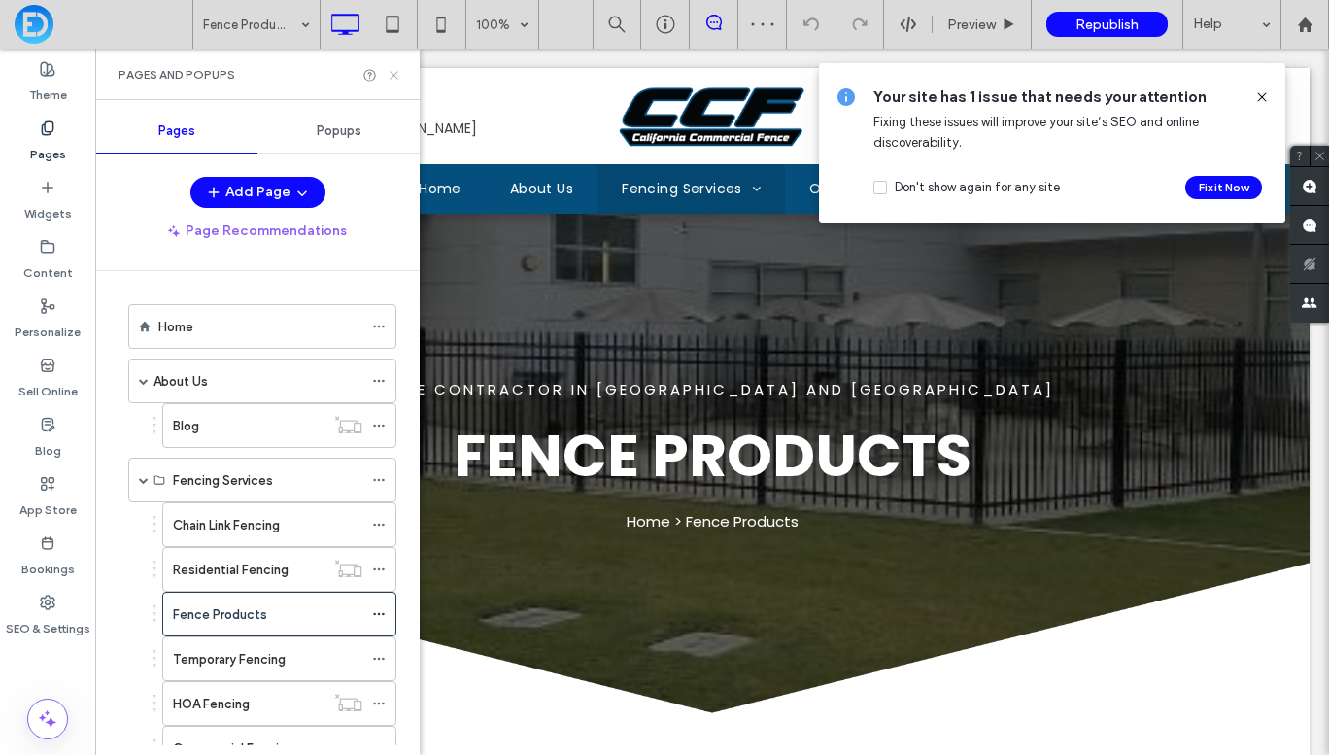
click at [392, 80] on icon at bounding box center [394, 75] width 15 height 15
